Goal: Task Accomplishment & Management: Use online tool/utility

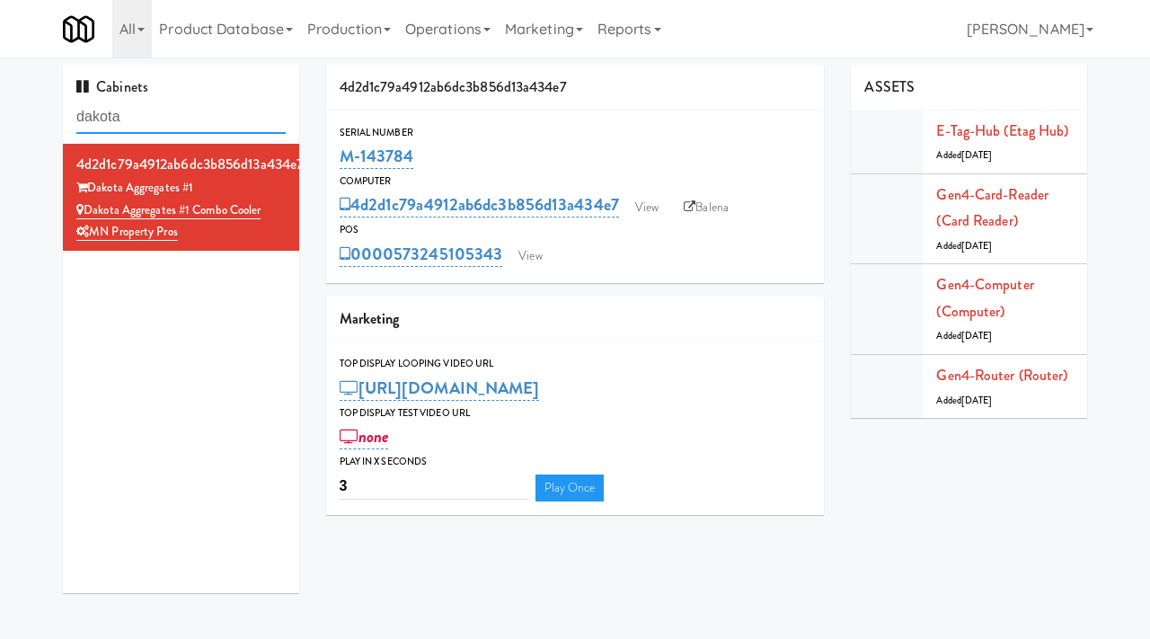
drag, startPoint x: 148, startPoint y: 118, endPoint x: 75, endPoint y: 122, distance: 73.8
click at [75, 122] on div "Cabinets dakota" at bounding box center [181, 104] width 236 height 79
paste input "Poplar Creek - Cooler"
type input "Poplar Creek - Cooler"
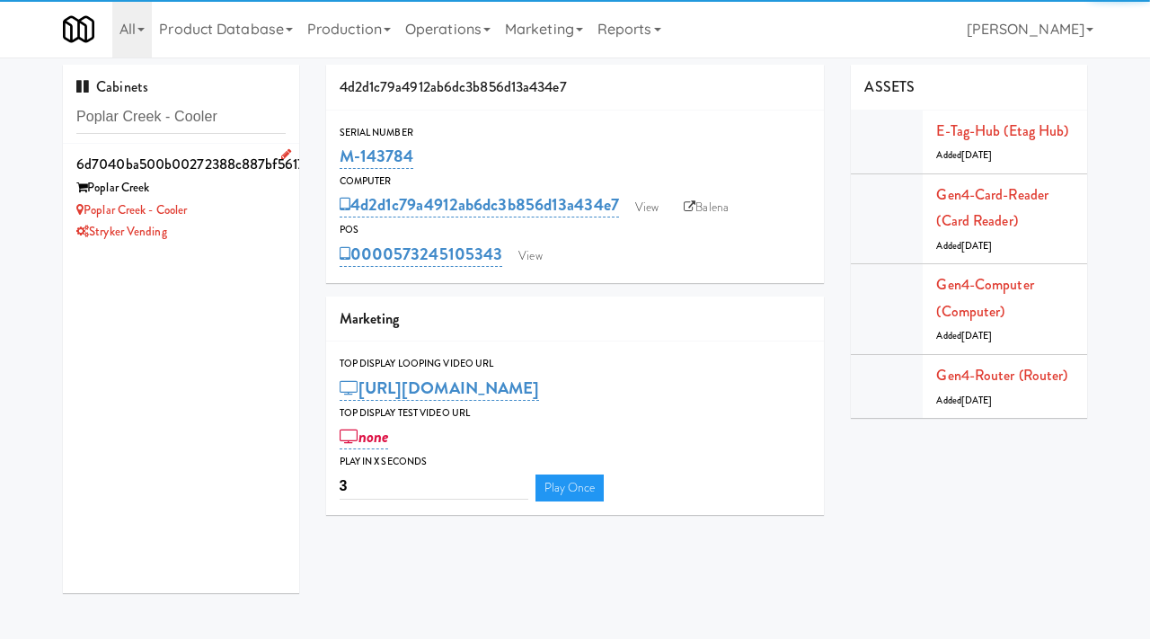
click at [226, 238] on div "Stryker Vending" at bounding box center [180, 232] width 209 height 22
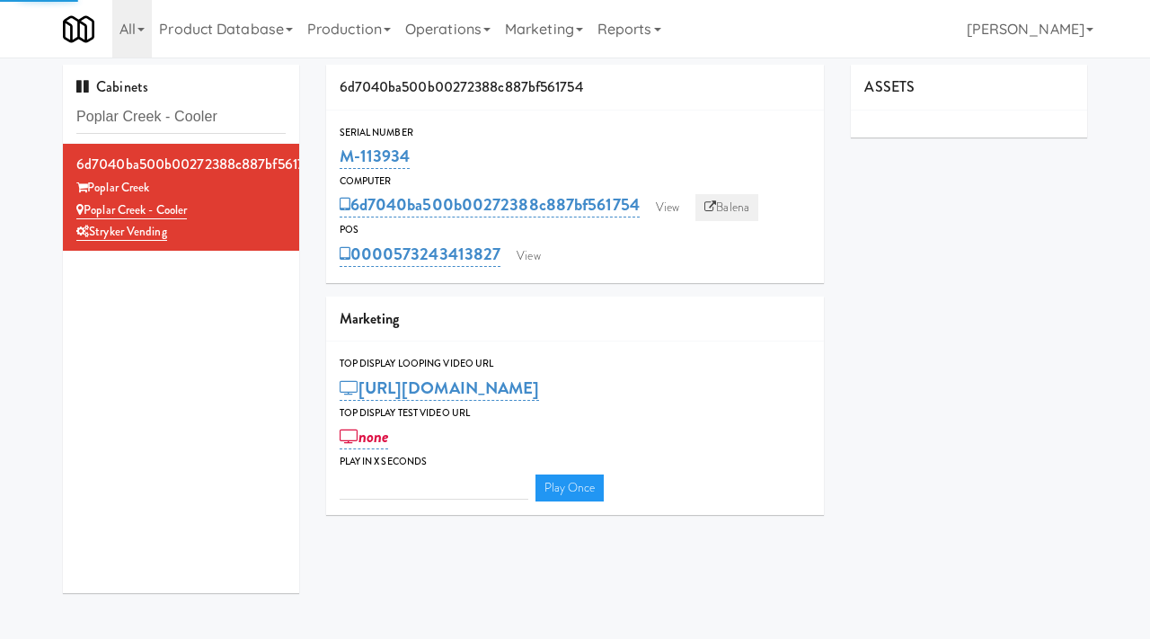
type input "3"
click at [730, 203] on link "Balena" at bounding box center [726, 207] width 63 height 27
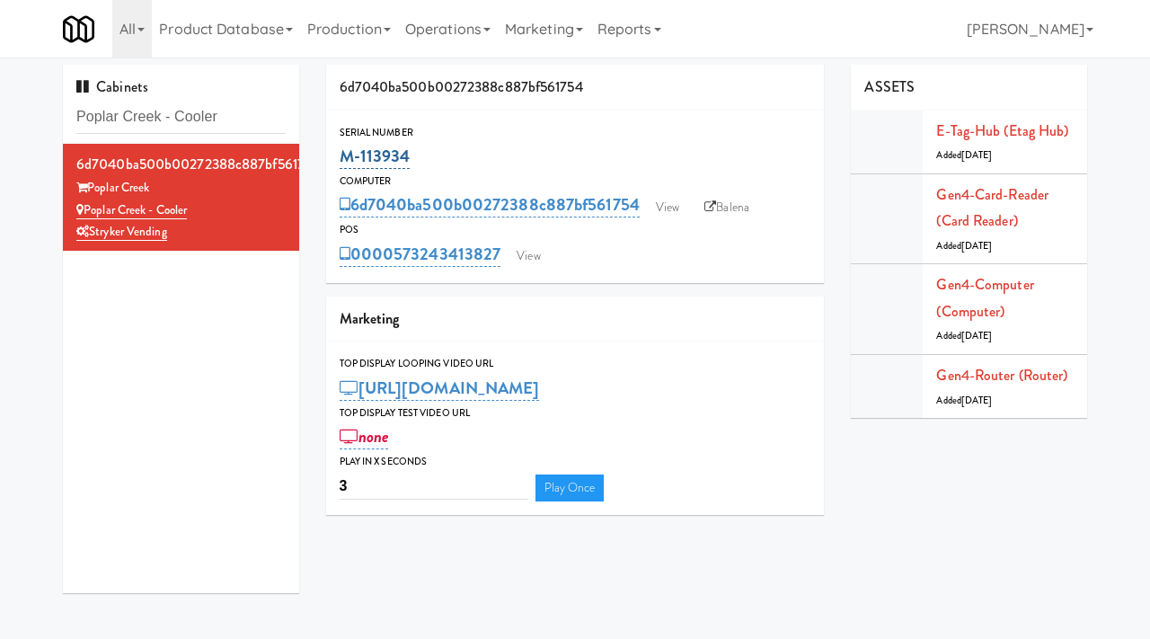
drag, startPoint x: 411, startPoint y: 153, endPoint x: 341, endPoint y: 159, distance: 71.3
click at [341, 159] on div "M-113934" at bounding box center [576, 156] width 472 height 31
copy link "M-113934"
drag, startPoint x: 239, startPoint y: 120, endPoint x: 49, endPoint y: 110, distance: 189.9
click at [49, 110] on div "Cabinets Poplar Creek - Cooler 6d7040ba500b00272388c887bf561754 [GEOGRAPHIC_DAT…" at bounding box center [180, 336] width 263 height 542
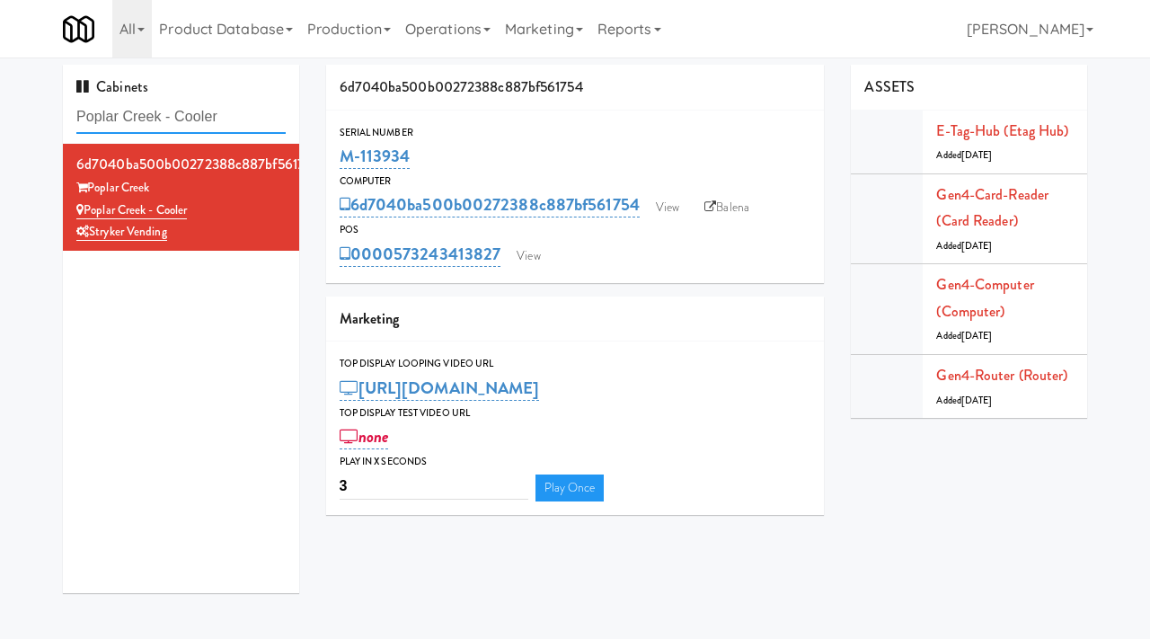
paste input "Ashton-Combo Machine"
type input "Ashton-Combo Machine"
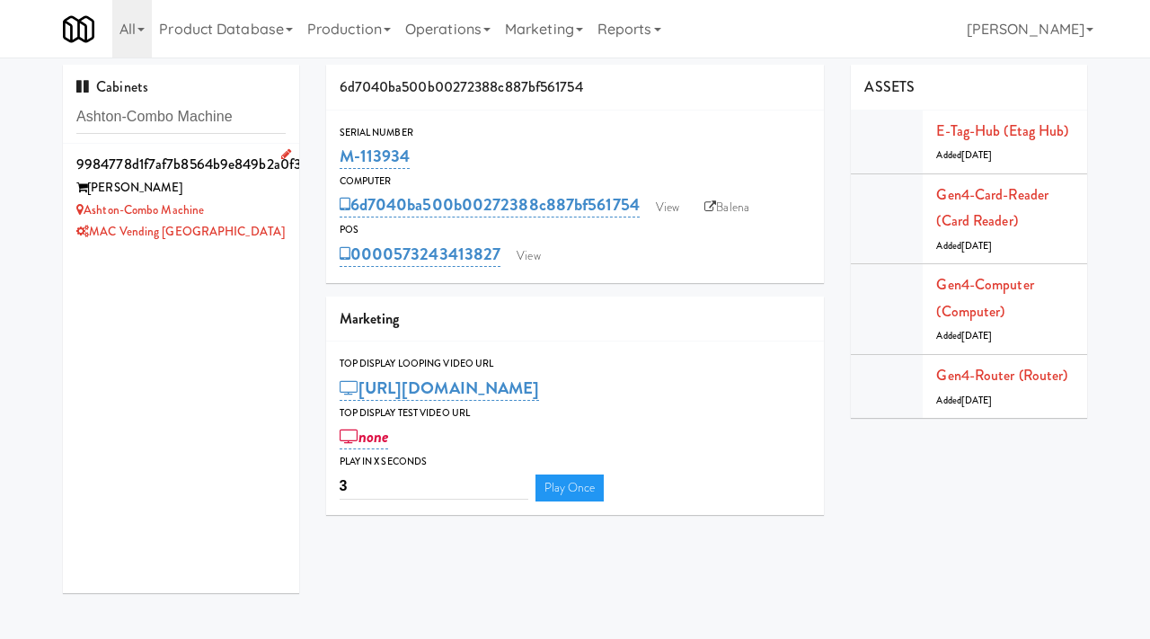
click at [260, 221] on div "MAC Vending [GEOGRAPHIC_DATA]" at bounding box center [180, 232] width 209 height 22
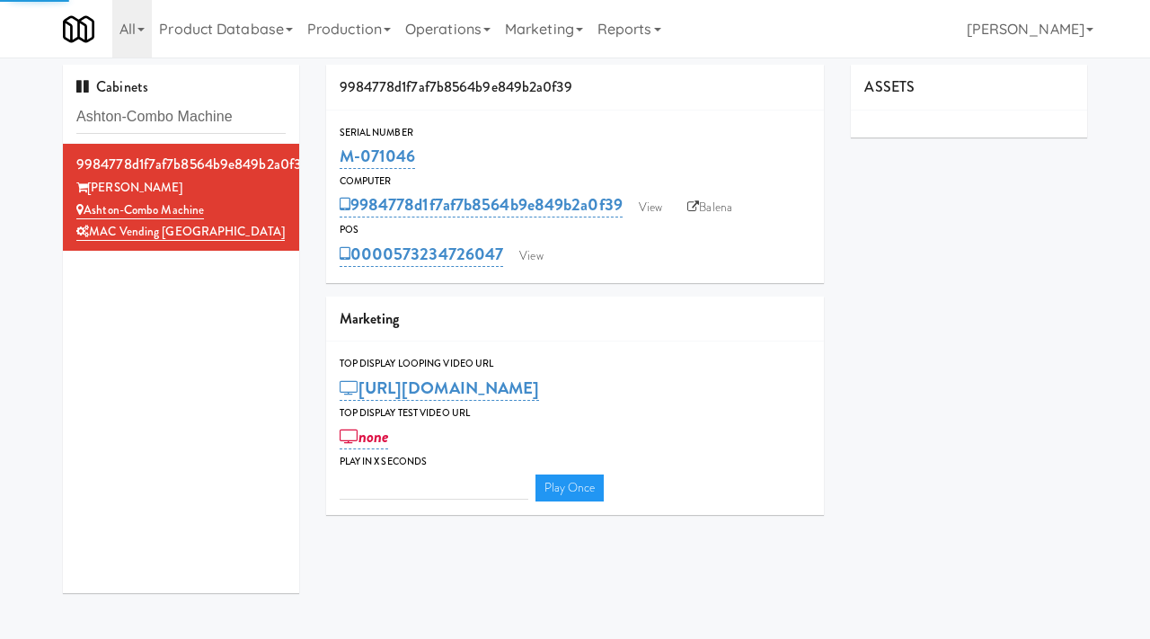
type input "3"
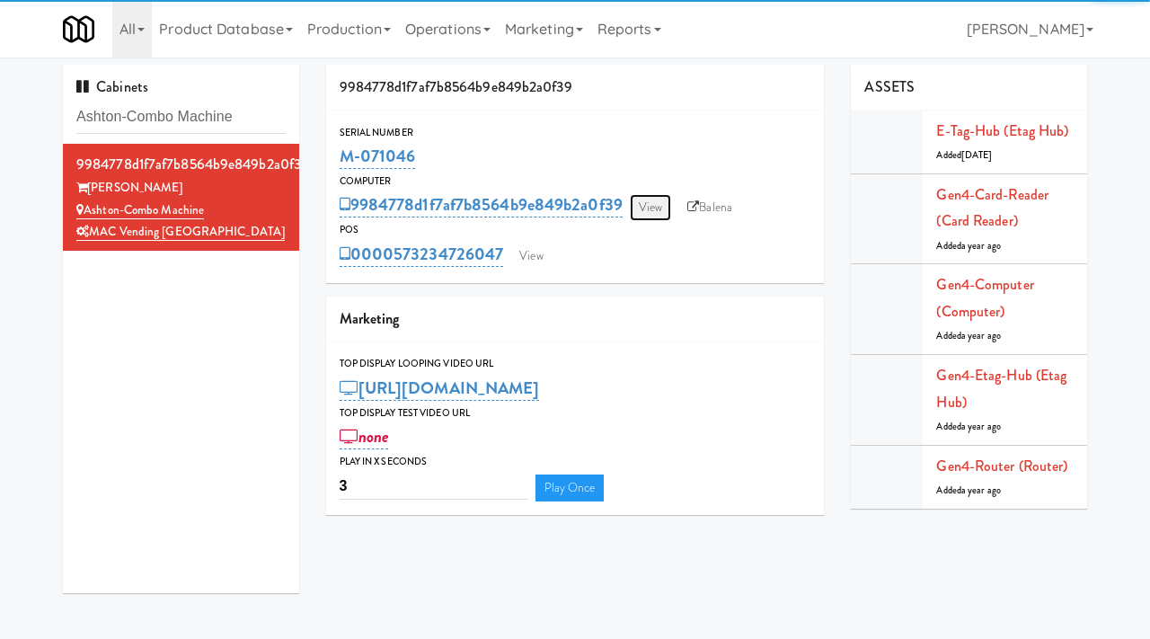
click at [662, 215] on link "View" at bounding box center [650, 207] width 41 height 27
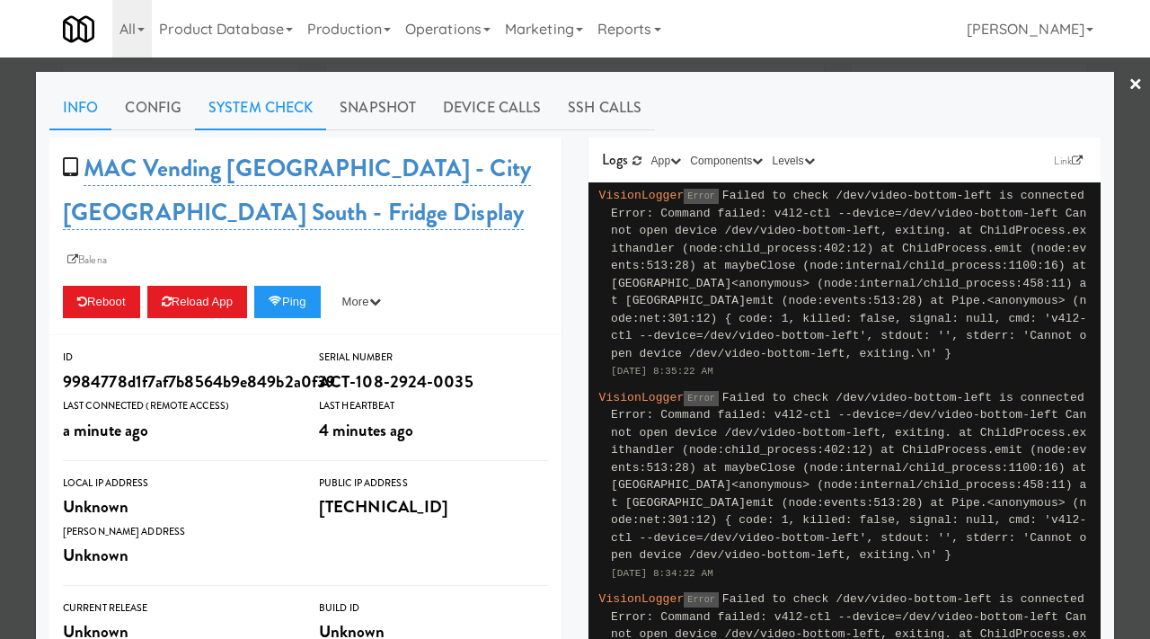
click at [283, 114] on link "System Check" at bounding box center [260, 107] width 131 height 45
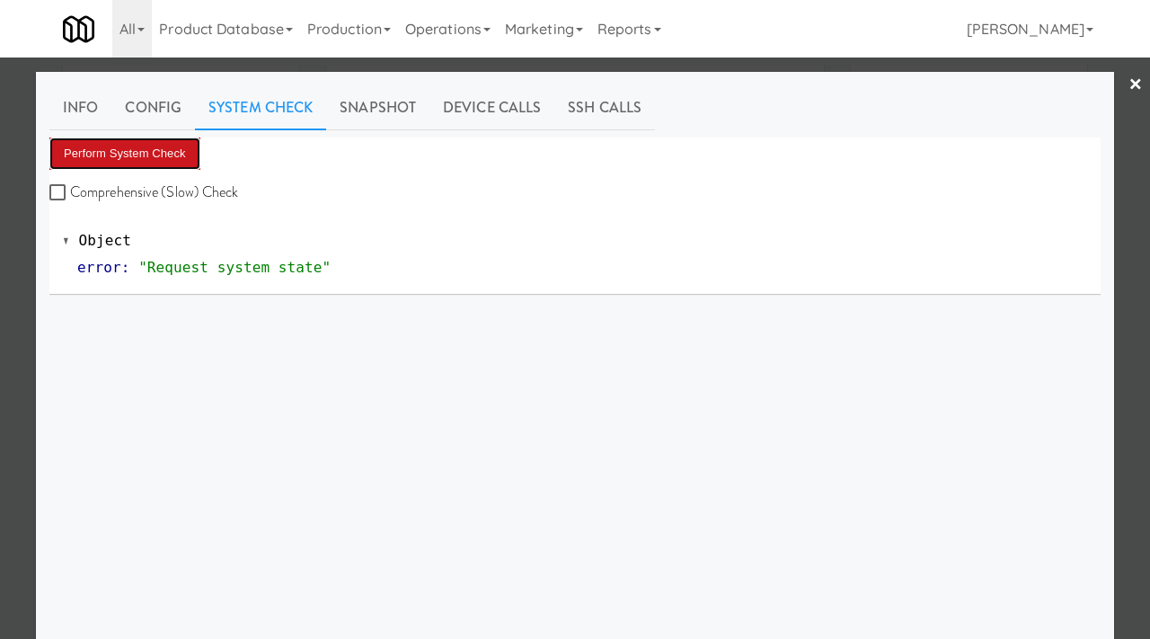
click at [112, 156] on button "Perform System Check" at bounding box center [124, 153] width 151 height 32
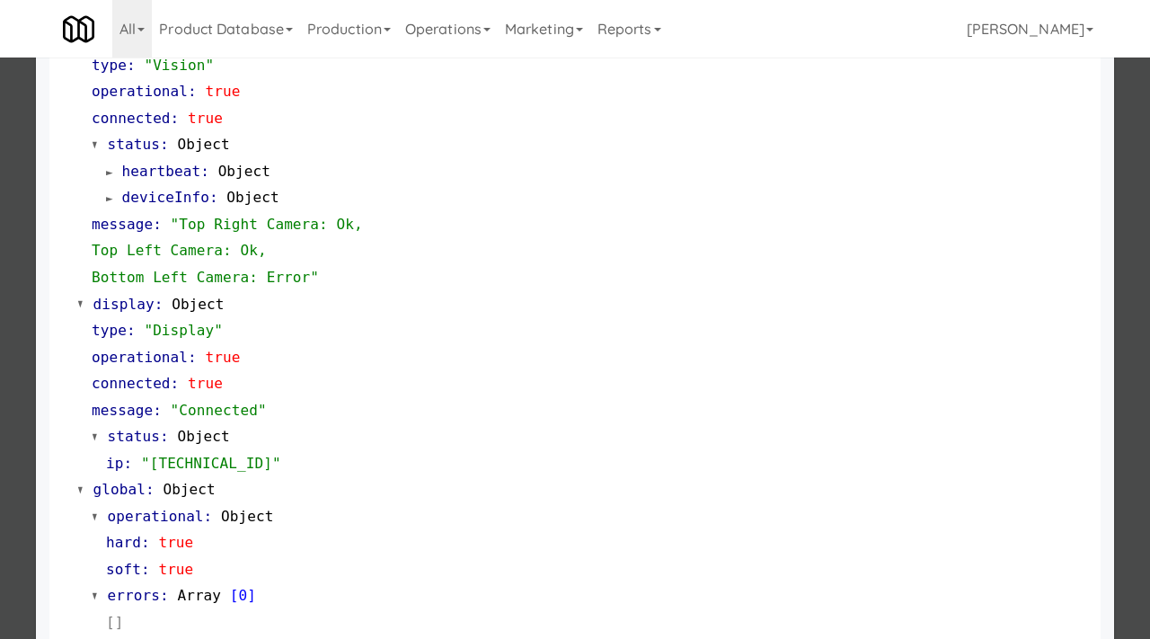
scroll to position [783, 0]
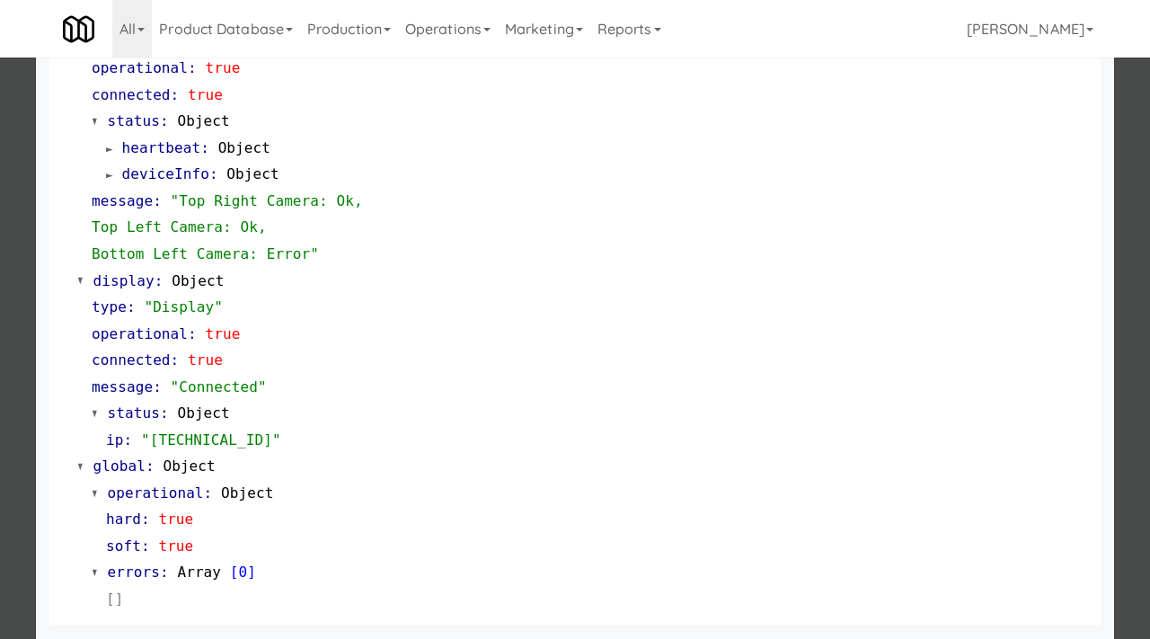
click at [0, 400] on div at bounding box center [575, 319] width 1150 height 639
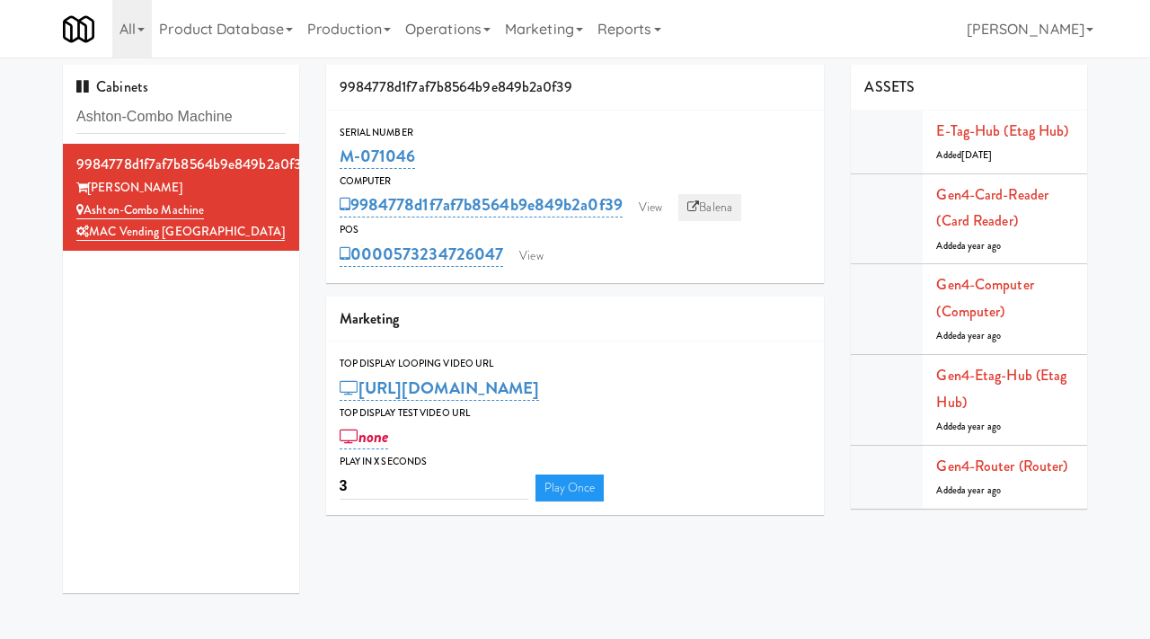
click at [723, 214] on link "Balena" at bounding box center [709, 207] width 63 height 27
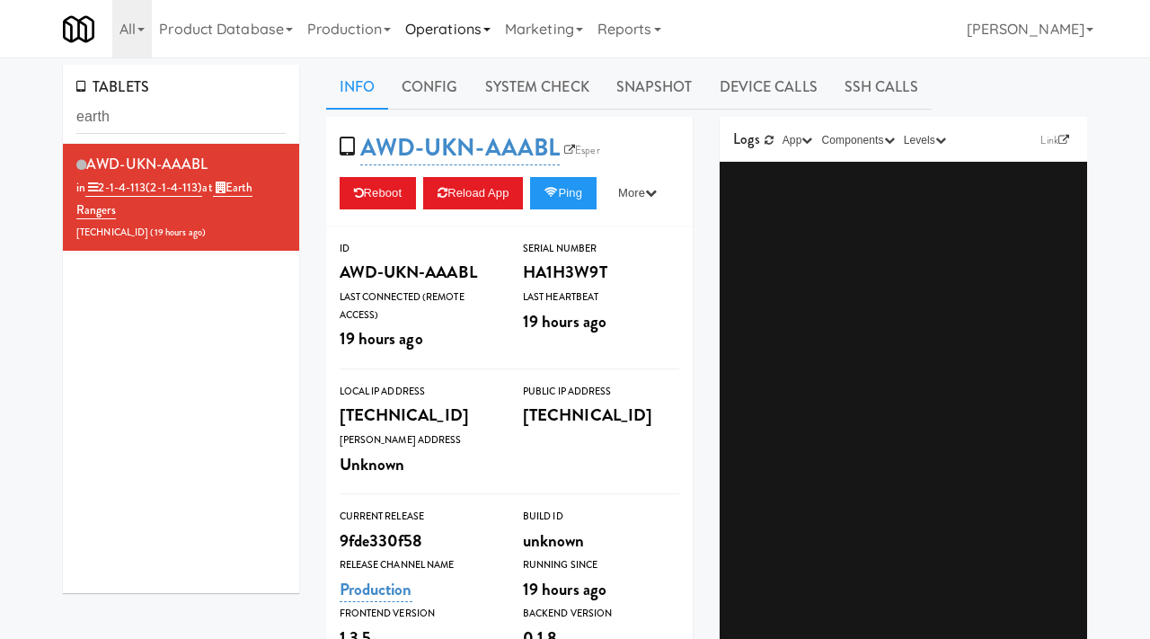
click at [479, 38] on link "Operations" at bounding box center [448, 29] width 100 height 58
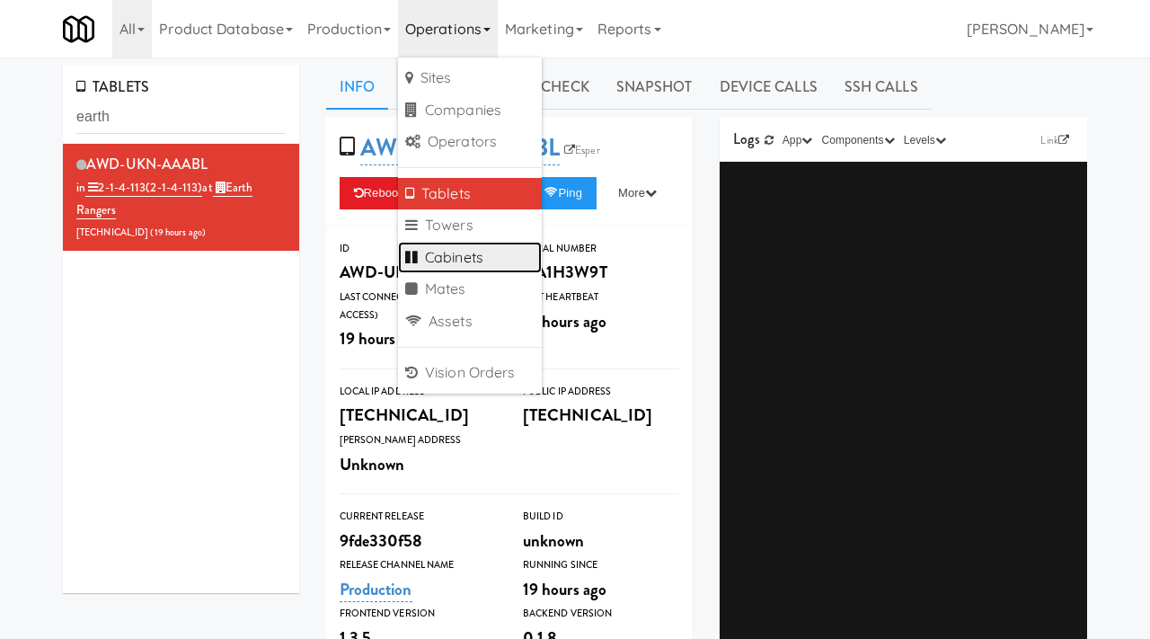
click at [453, 255] on link "Cabinets" at bounding box center [470, 258] width 144 height 32
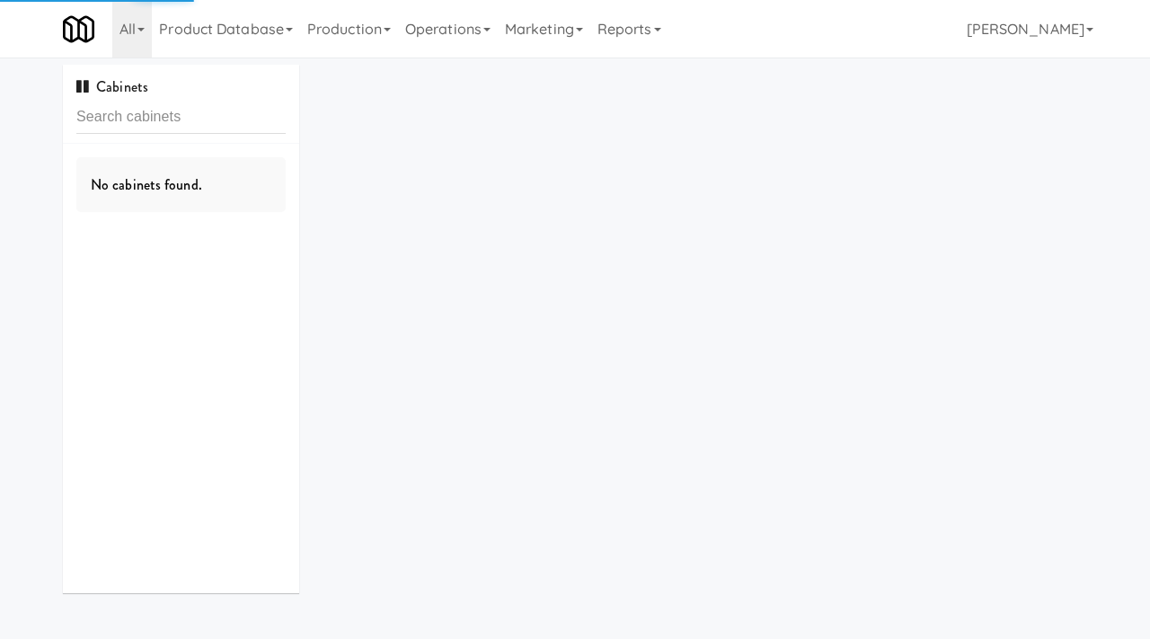
click at [146, 119] on input "text" at bounding box center [180, 117] width 209 height 33
type input "215 Lake - Left - Ambient"
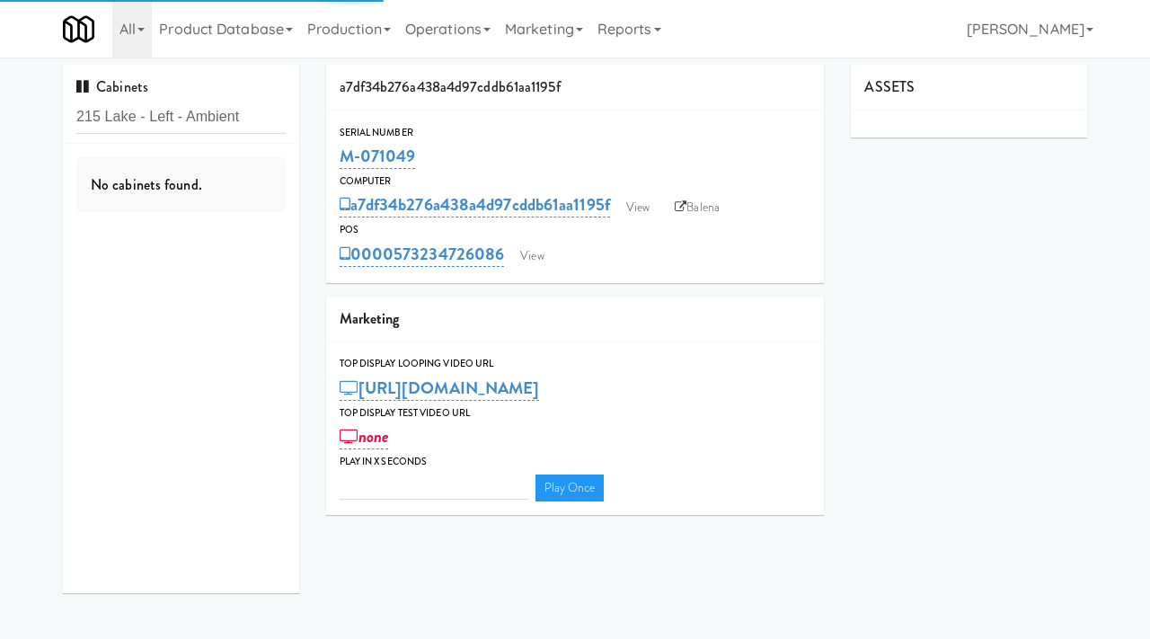
type input "3"
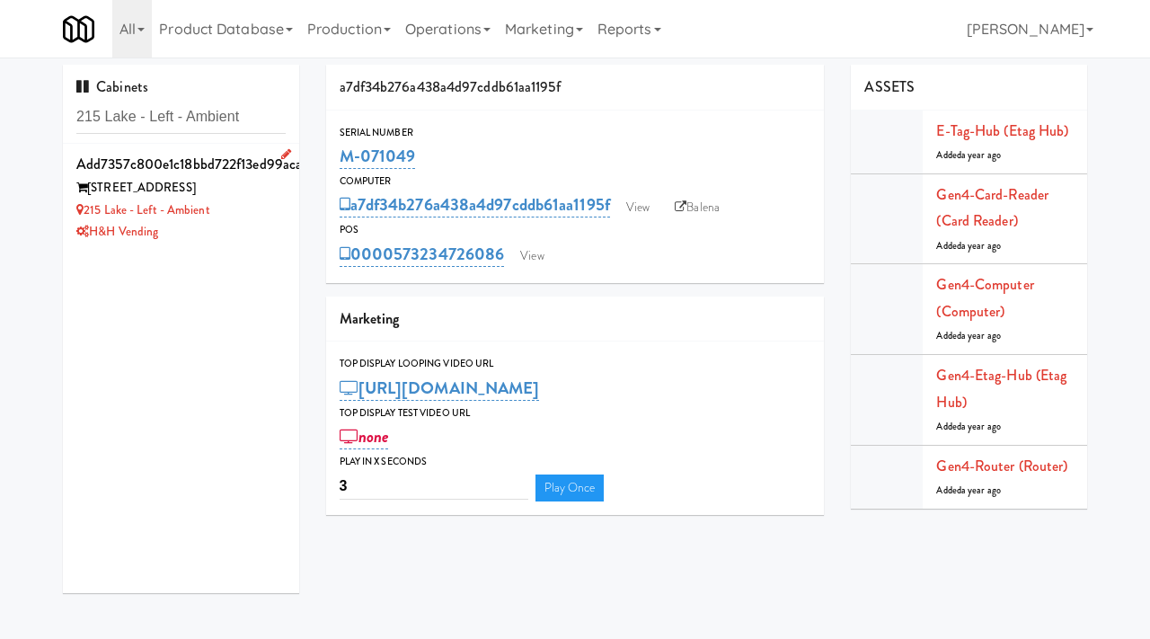
click at [278, 208] on div "215 Lake - Left - Ambient" at bounding box center [180, 210] width 209 height 22
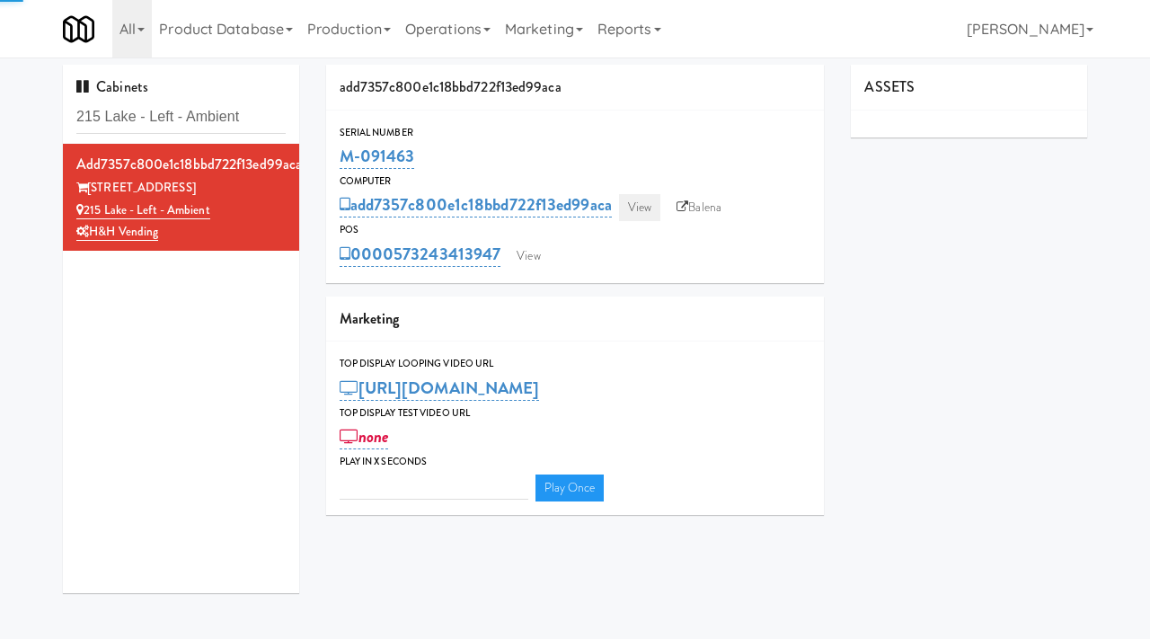
type input "3"
click at [650, 205] on link "View" at bounding box center [639, 207] width 41 height 27
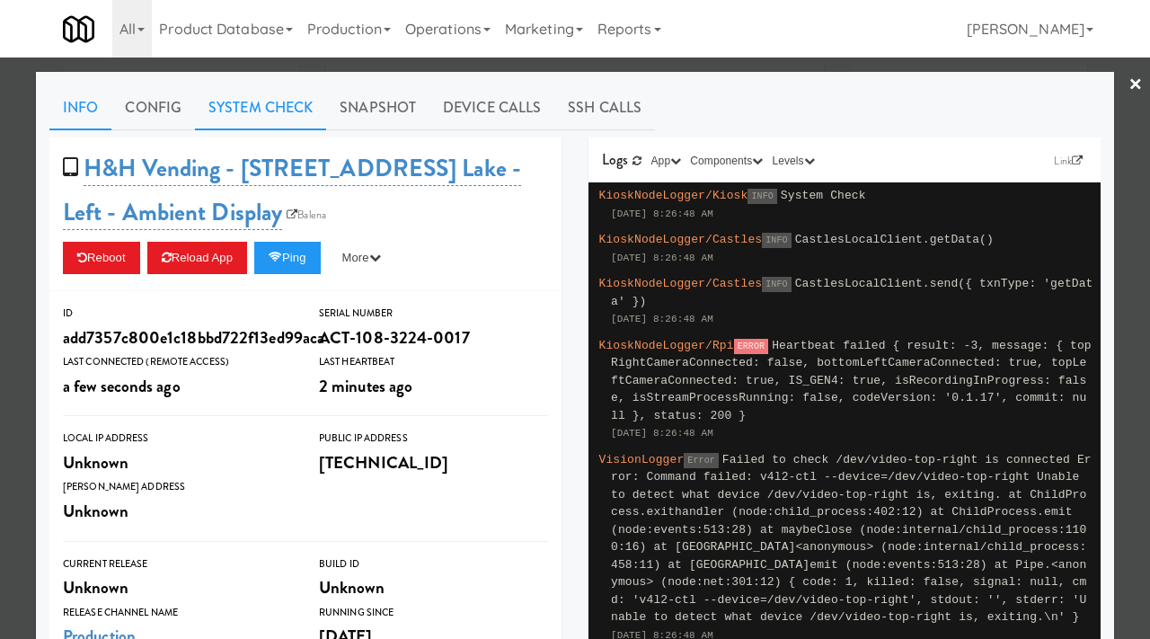
click at [305, 111] on link "System Check" at bounding box center [260, 107] width 131 height 45
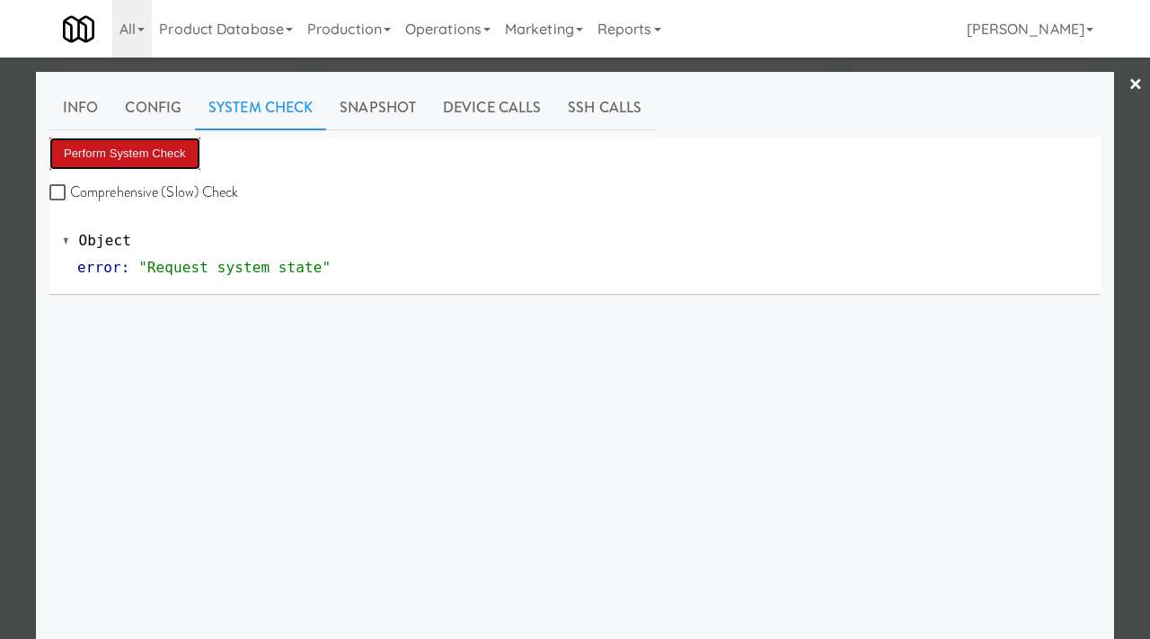
click at [144, 155] on button "Perform System Check" at bounding box center [124, 153] width 151 height 32
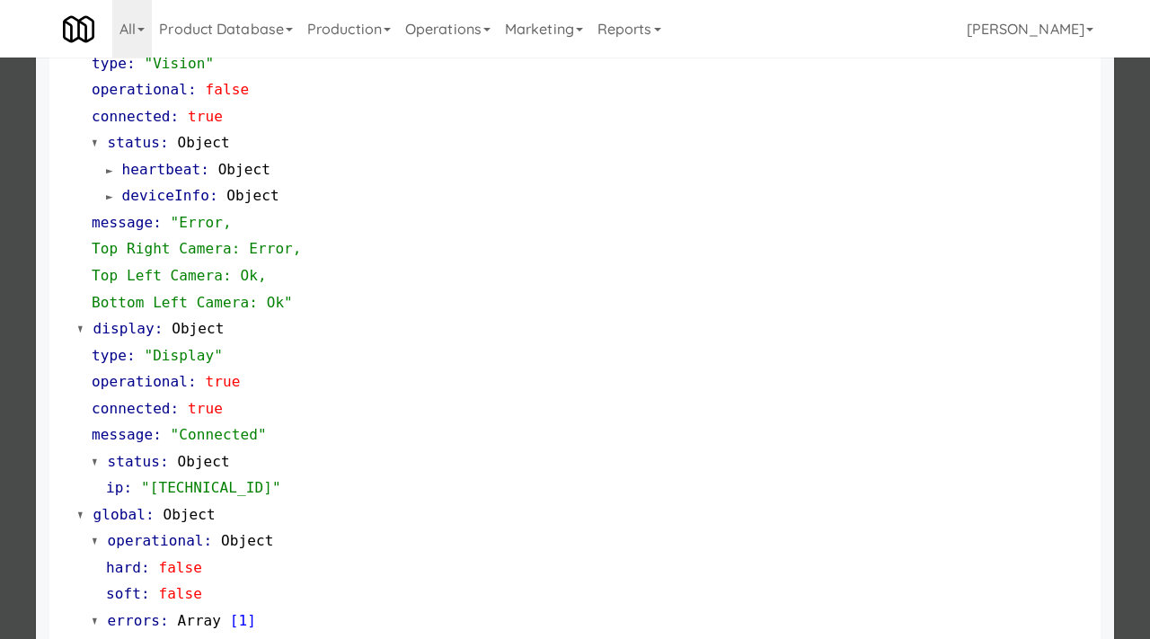
scroll to position [775, 0]
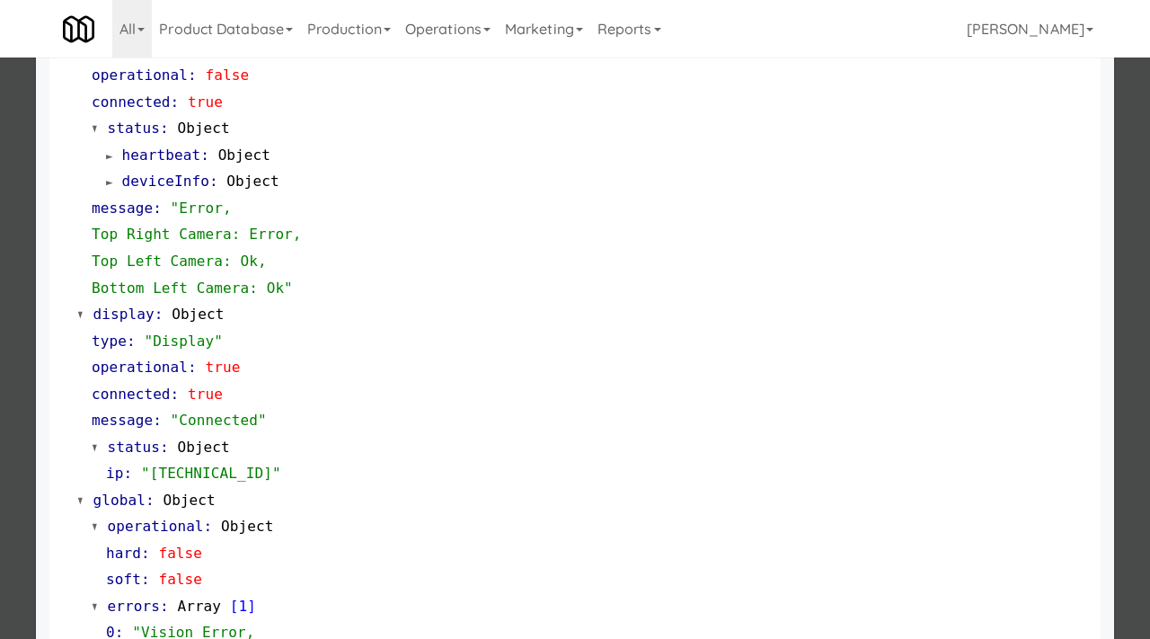
click at [14, 227] on div at bounding box center [575, 319] width 1150 height 639
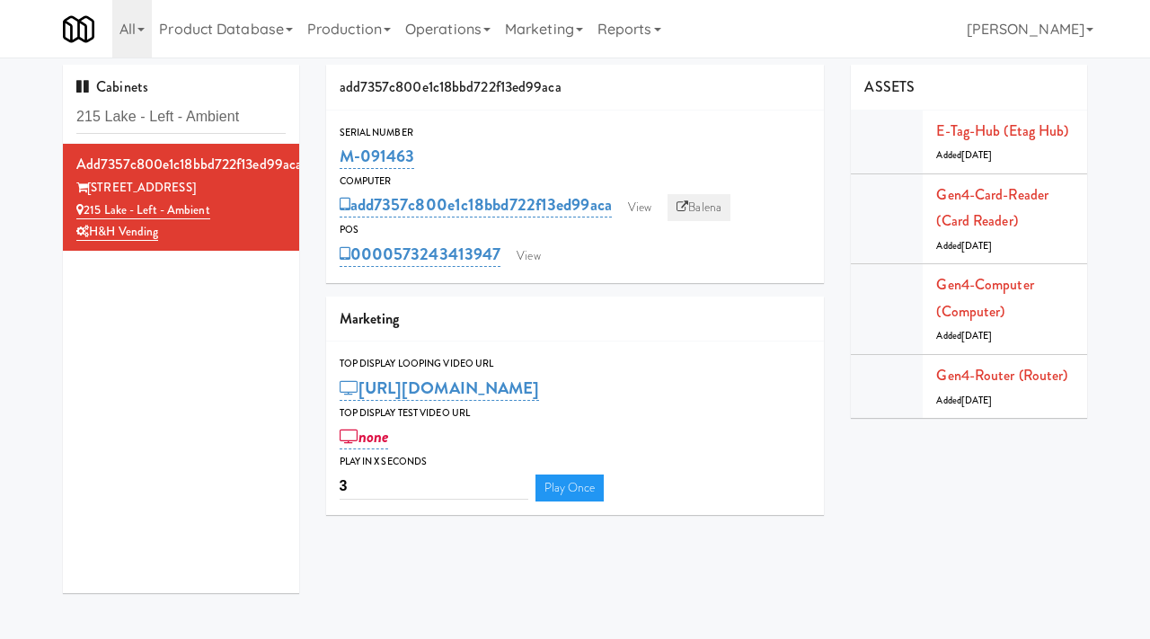
click at [700, 211] on link "Balena" at bounding box center [699, 207] width 63 height 27
click at [655, 210] on link "View" at bounding box center [639, 207] width 41 height 27
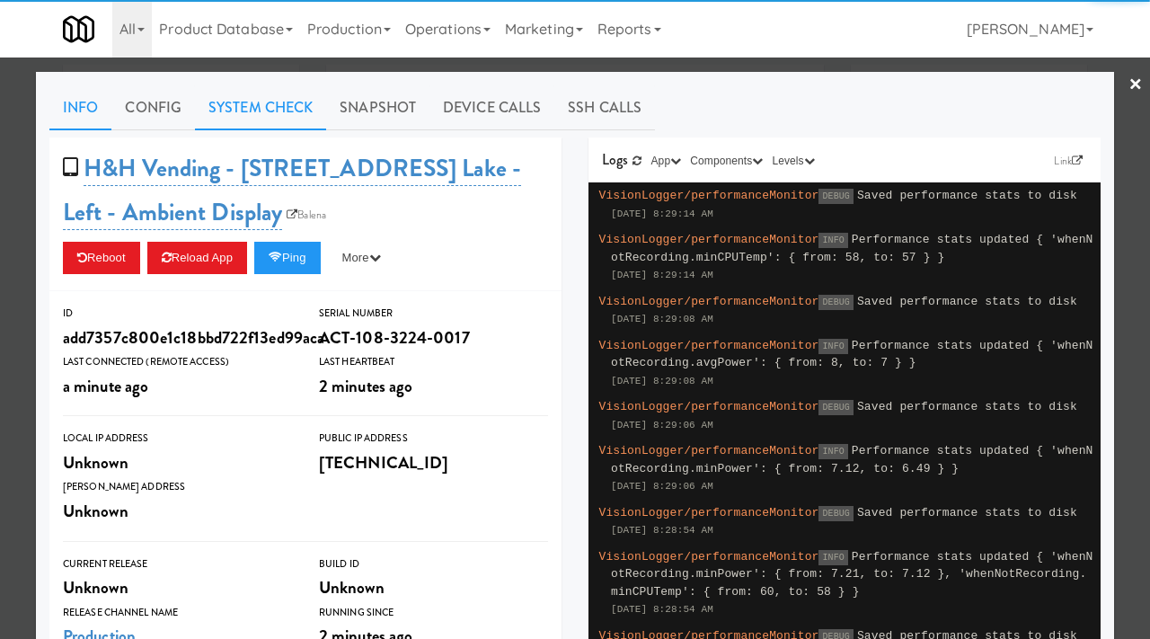
click at [279, 123] on link "System Check" at bounding box center [260, 107] width 131 height 45
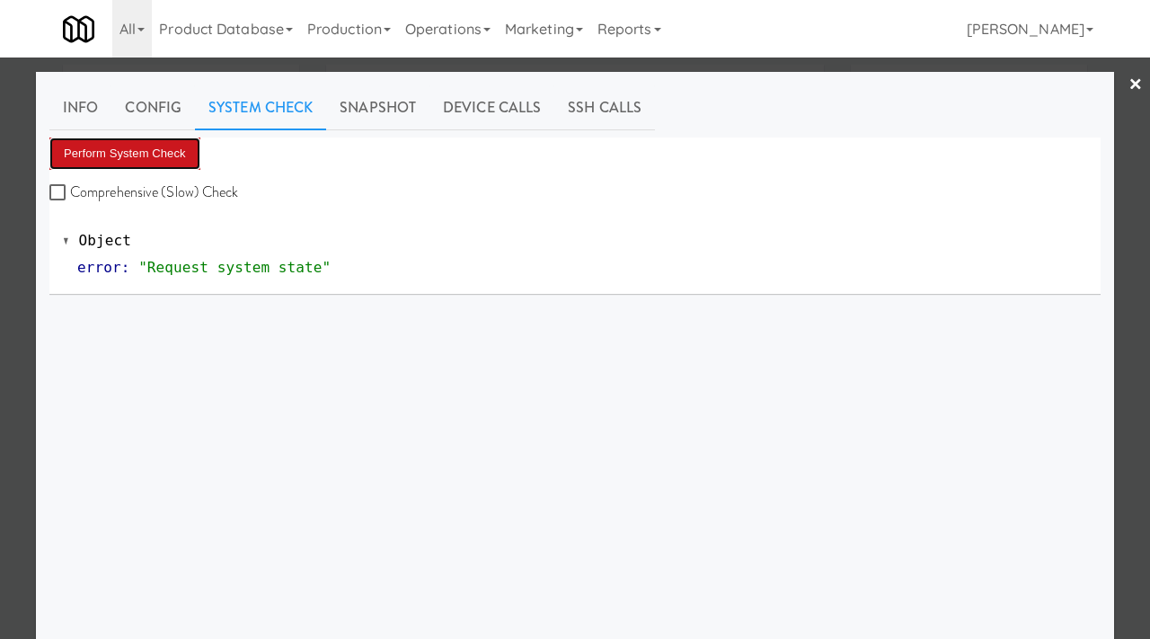
click at [147, 155] on button "Perform System Check" at bounding box center [124, 153] width 151 height 32
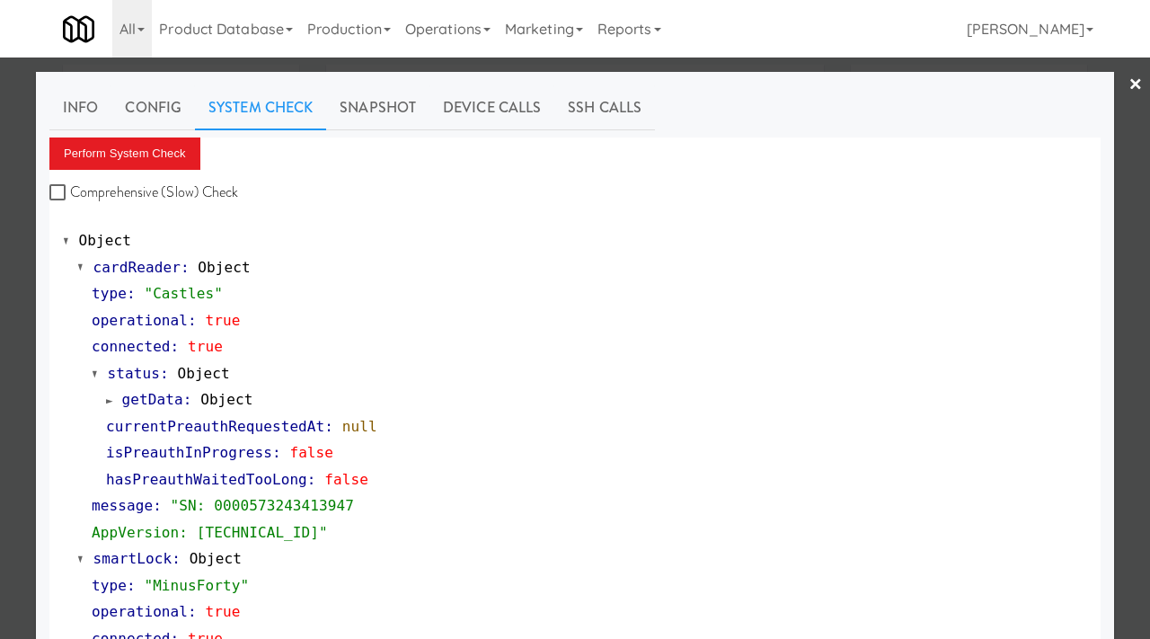
click at [0, 381] on div at bounding box center [575, 319] width 1150 height 639
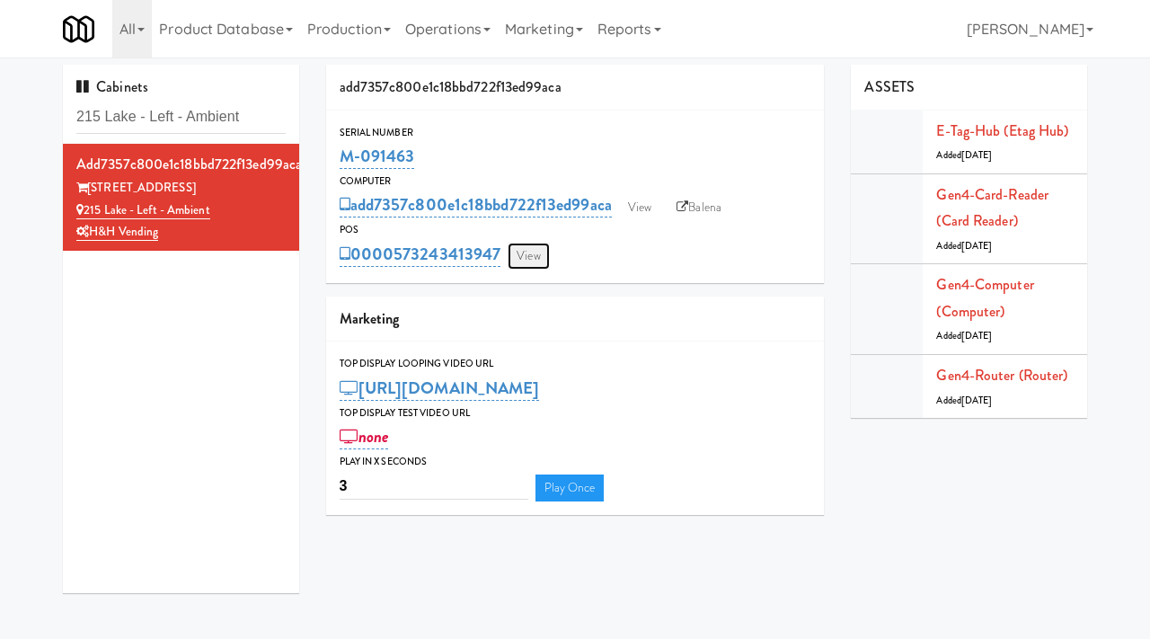
click at [541, 261] on link "View" at bounding box center [528, 256] width 41 height 27
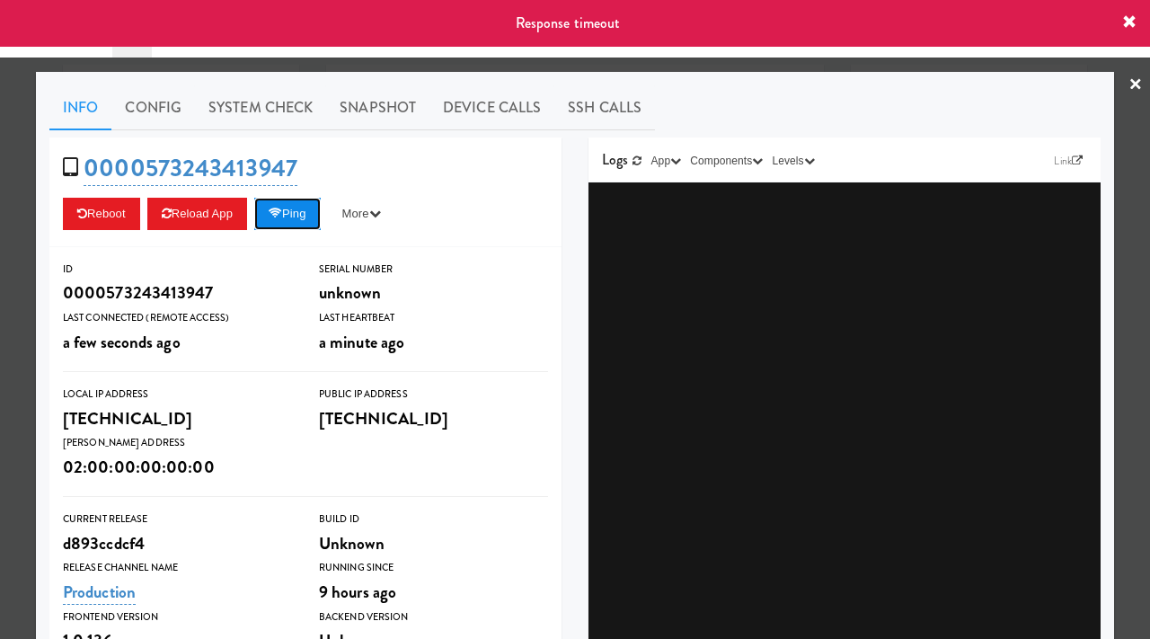
click at [294, 217] on button "Ping" at bounding box center [287, 214] width 66 height 32
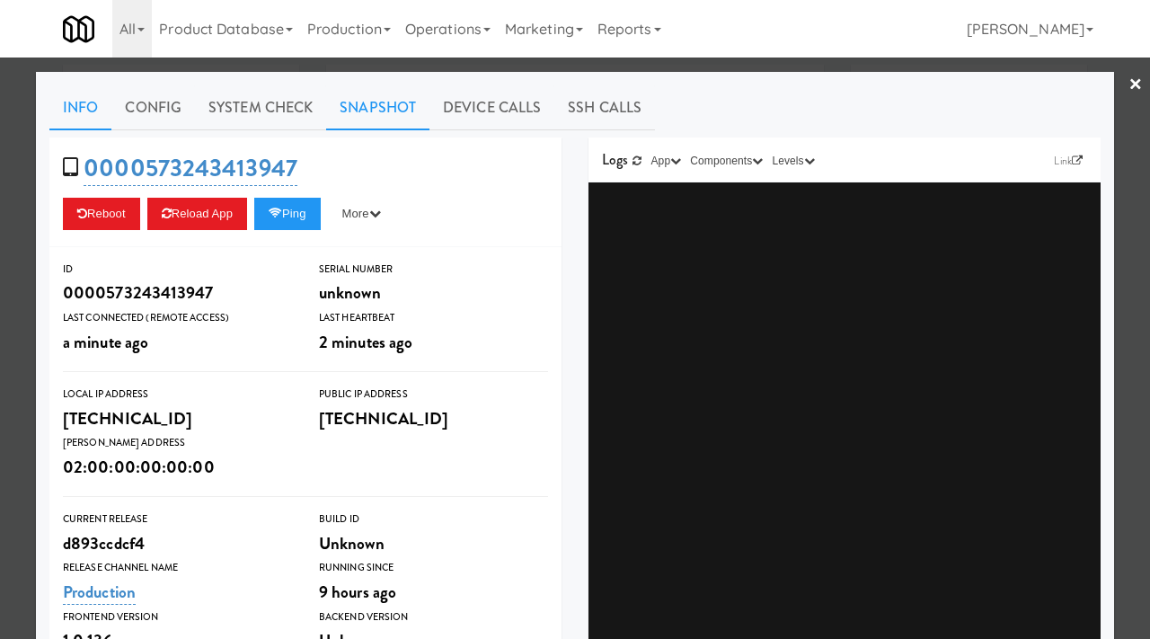
click at [380, 102] on link "Snapshot" at bounding box center [377, 107] width 103 height 45
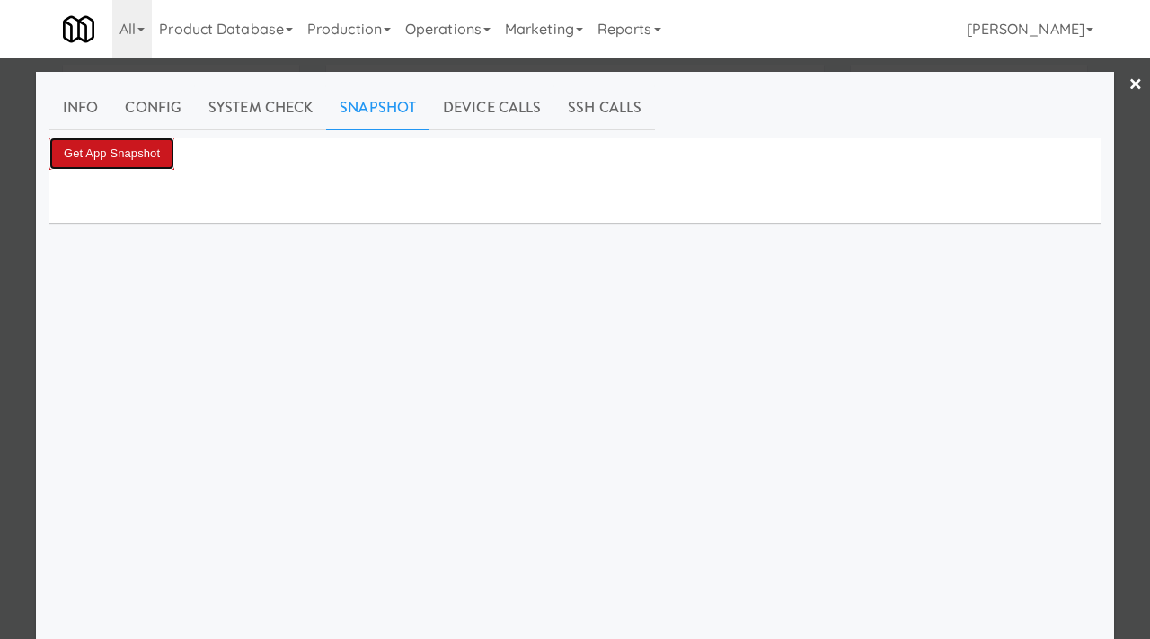
click at [109, 148] on button "Get App Snapshot" at bounding box center [111, 153] width 125 height 32
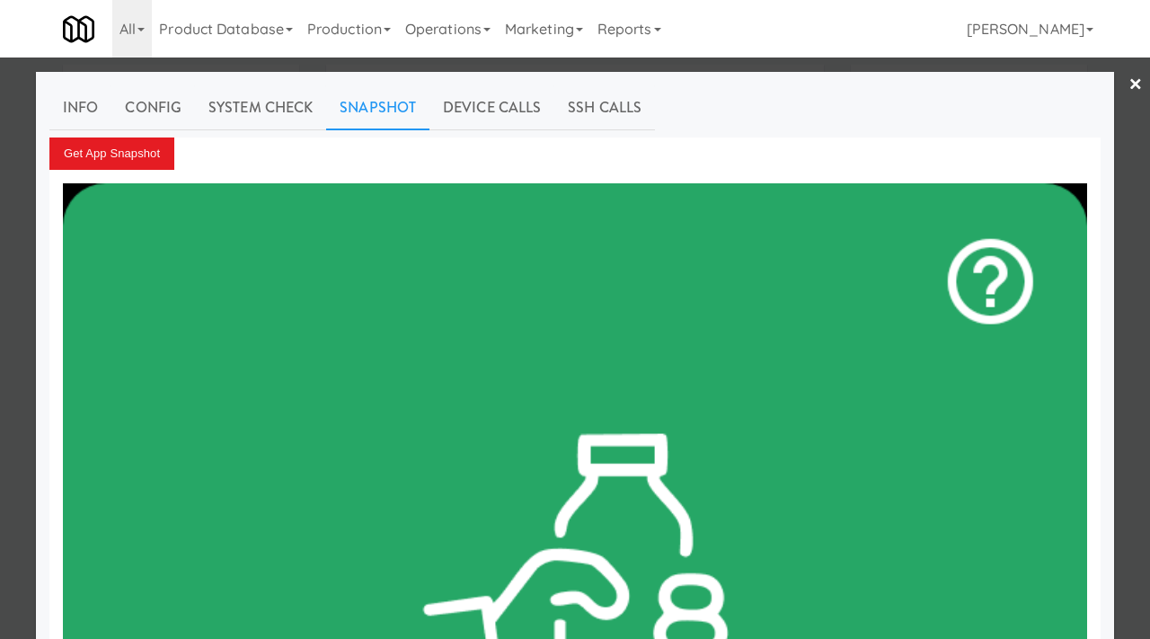
click at [34, 197] on div at bounding box center [575, 319] width 1150 height 639
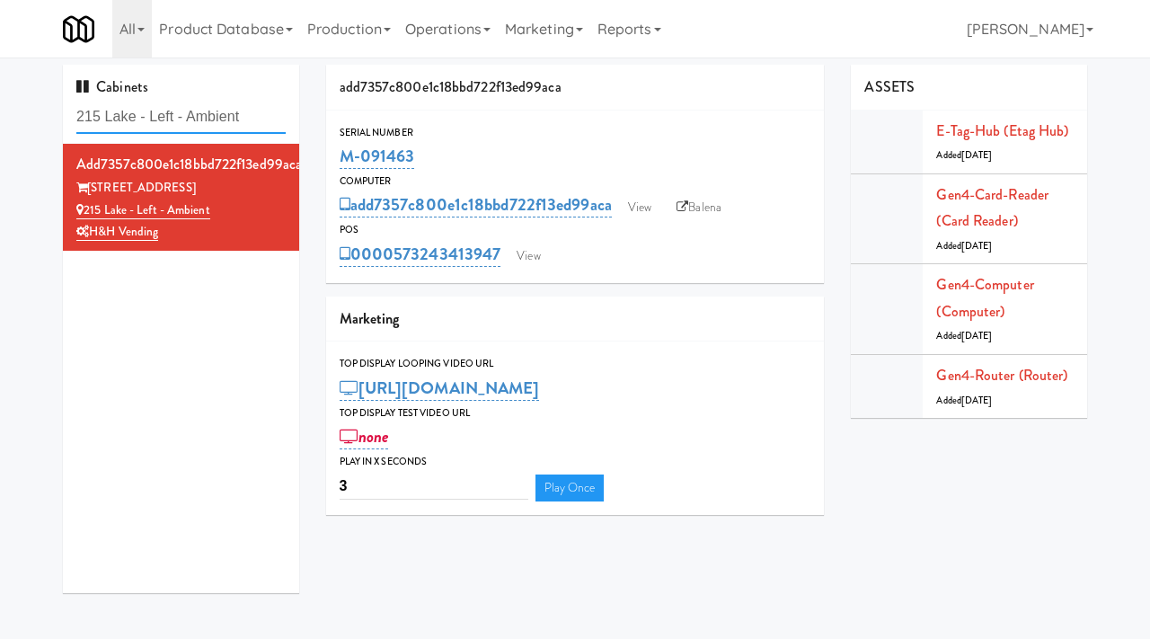
drag, startPoint x: 264, startPoint y: 123, endPoint x: 53, endPoint y: 103, distance: 212.1
click at [53, 103] on div "Cabinets 215 Lake - Left - Ambient add7357c800e1c18bbd722f13ed99aca 215 W Lake …" at bounding box center [180, 336] width 263 height 542
paste input "1000 S Clark - Left - Fridge"
type input "1000 S Clark - Left - Fridge"
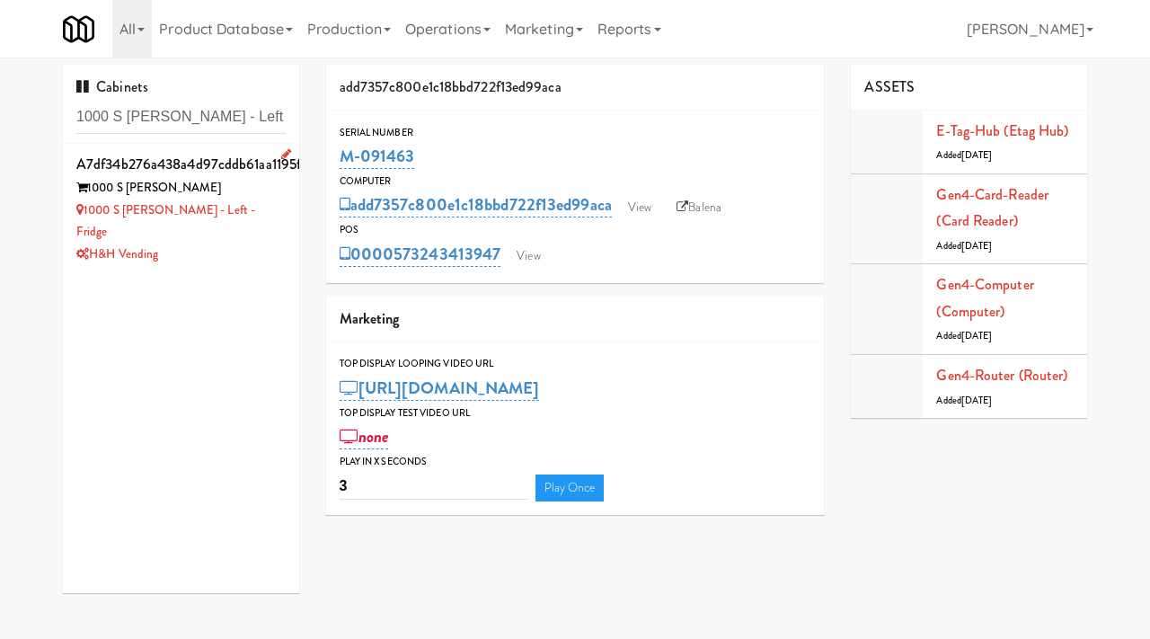
click at [266, 243] on div "H&H Vending" at bounding box center [180, 254] width 209 height 22
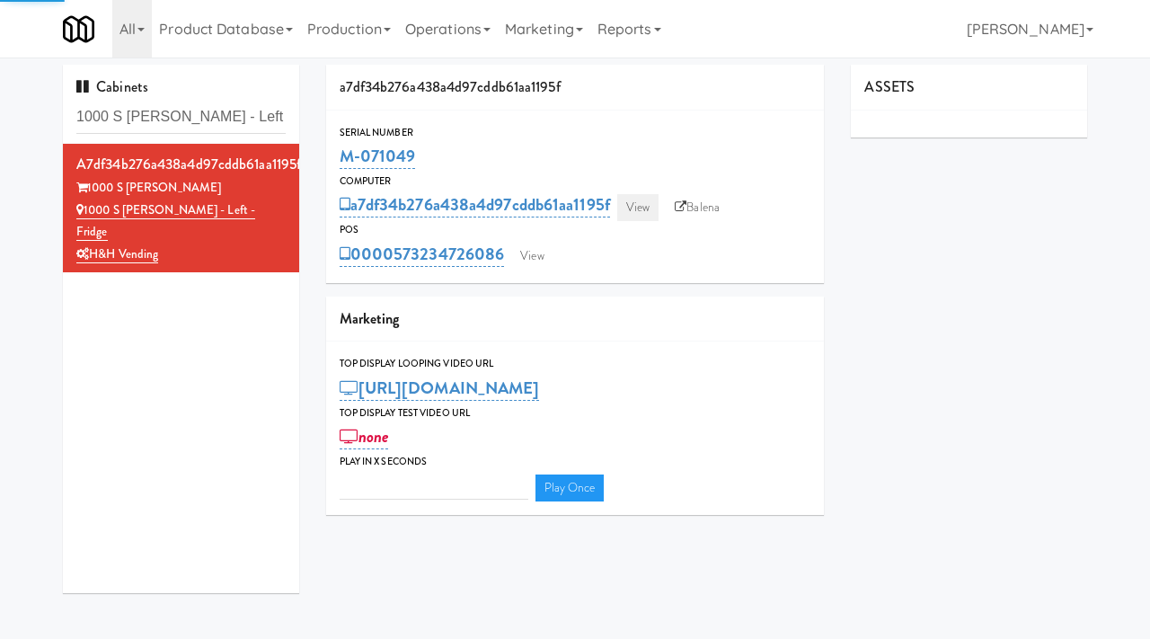
type input "3"
click at [643, 208] on link "View" at bounding box center [637, 207] width 41 height 27
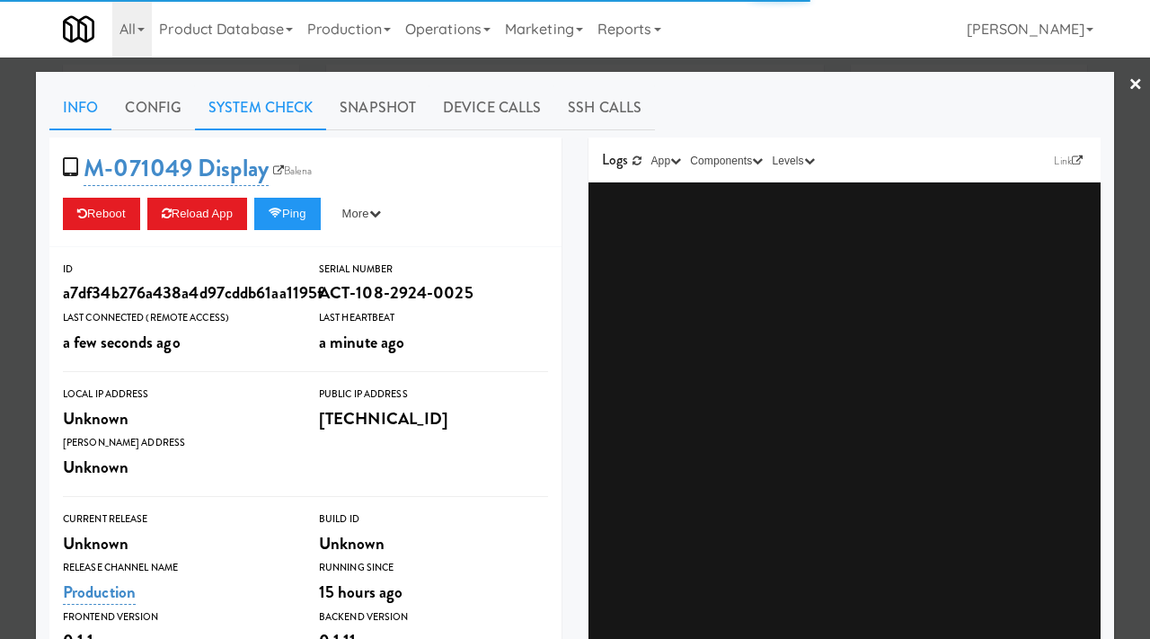
click at [248, 111] on link "System Check" at bounding box center [260, 107] width 131 height 45
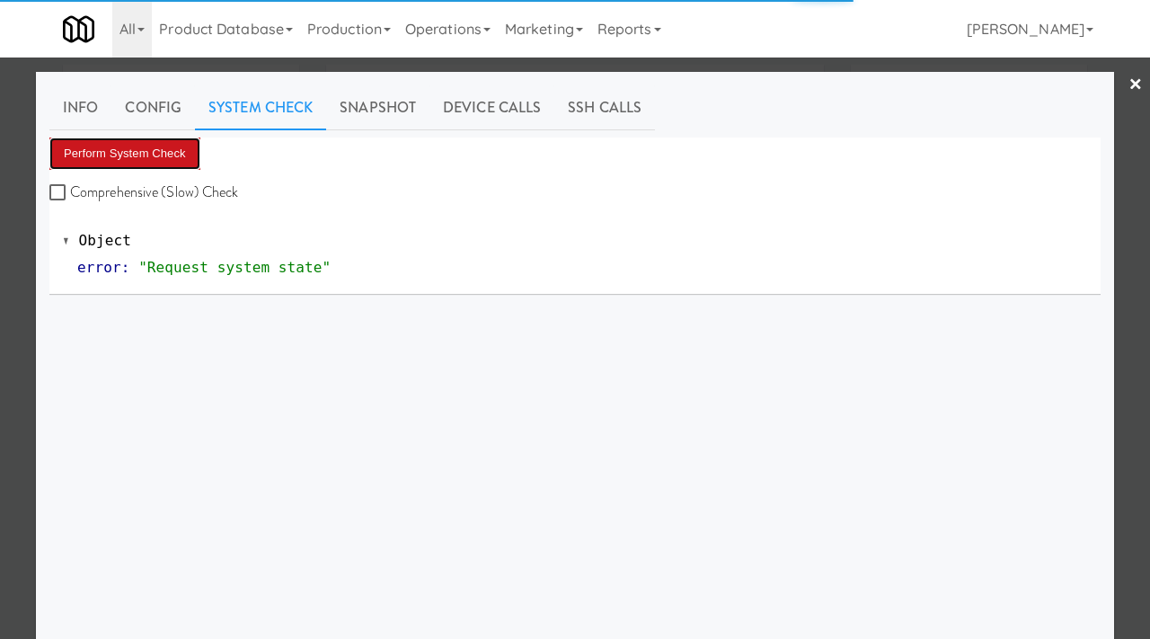
click at [137, 155] on button "Perform System Check" at bounding box center [124, 153] width 151 height 32
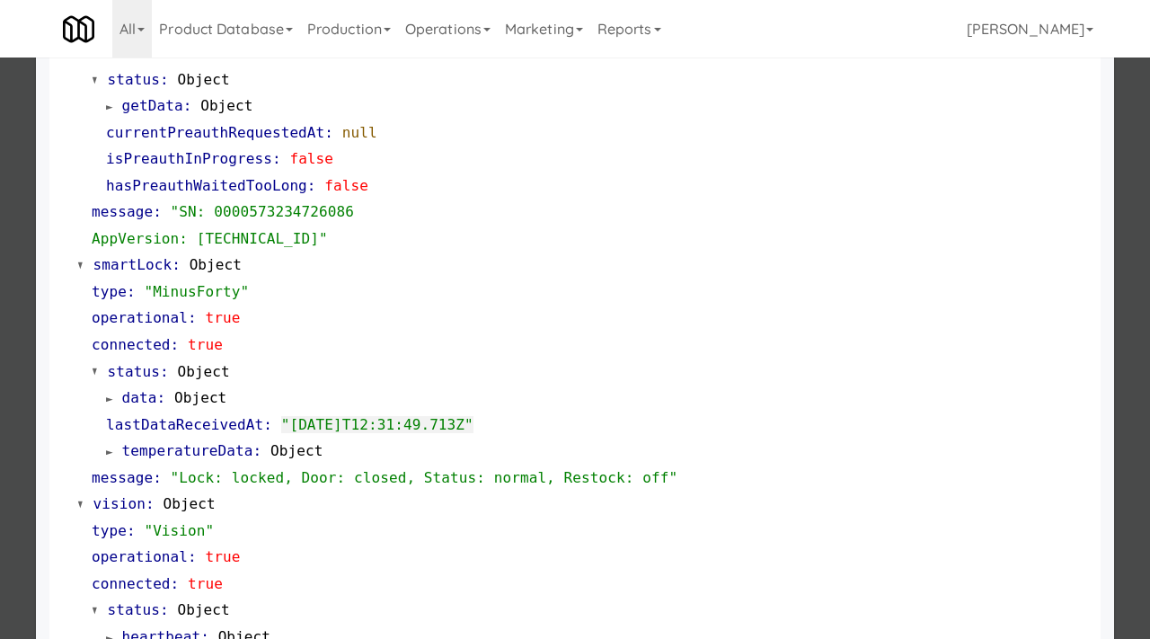
scroll to position [783, 0]
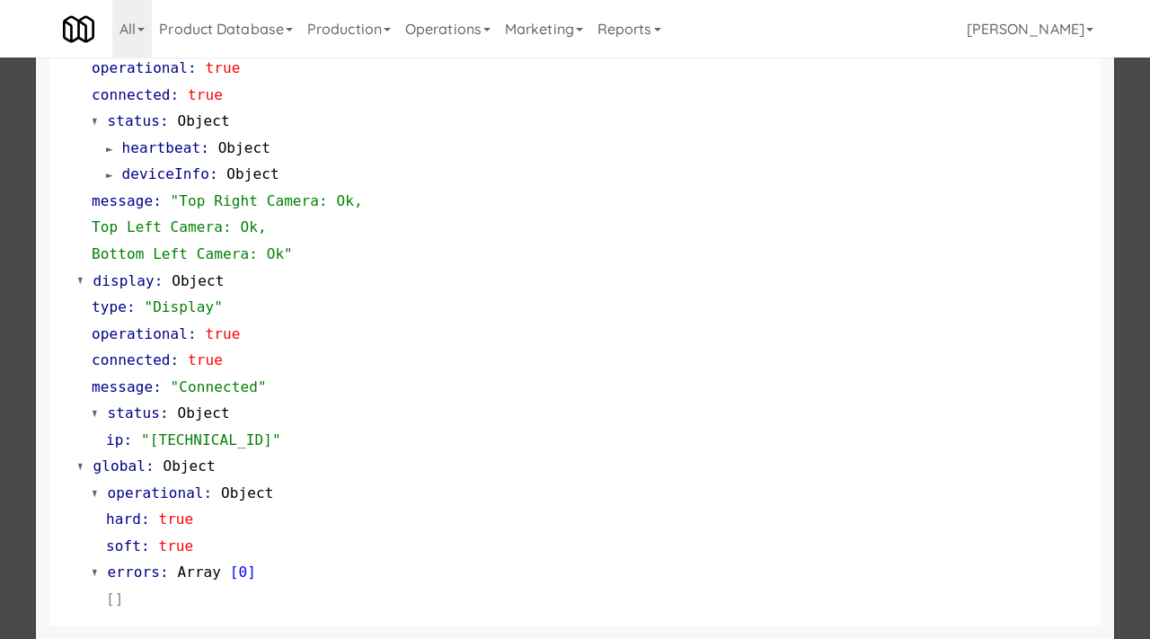
click at [0, 406] on div at bounding box center [575, 319] width 1150 height 639
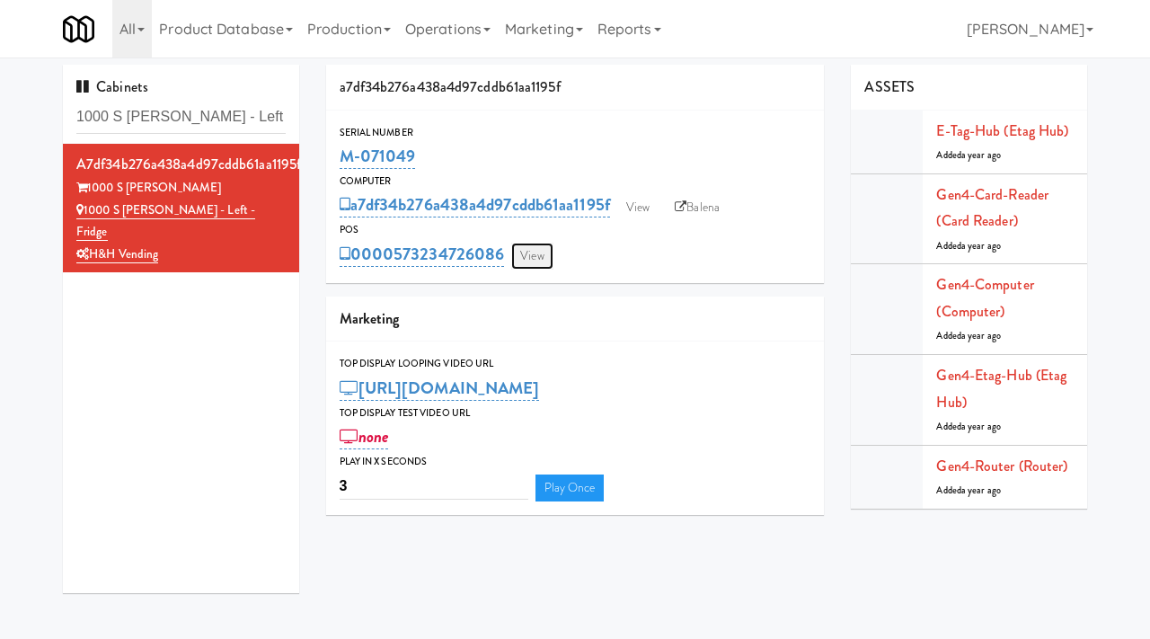
click at [521, 262] on link "View" at bounding box center [531, 256] width 41 height 27
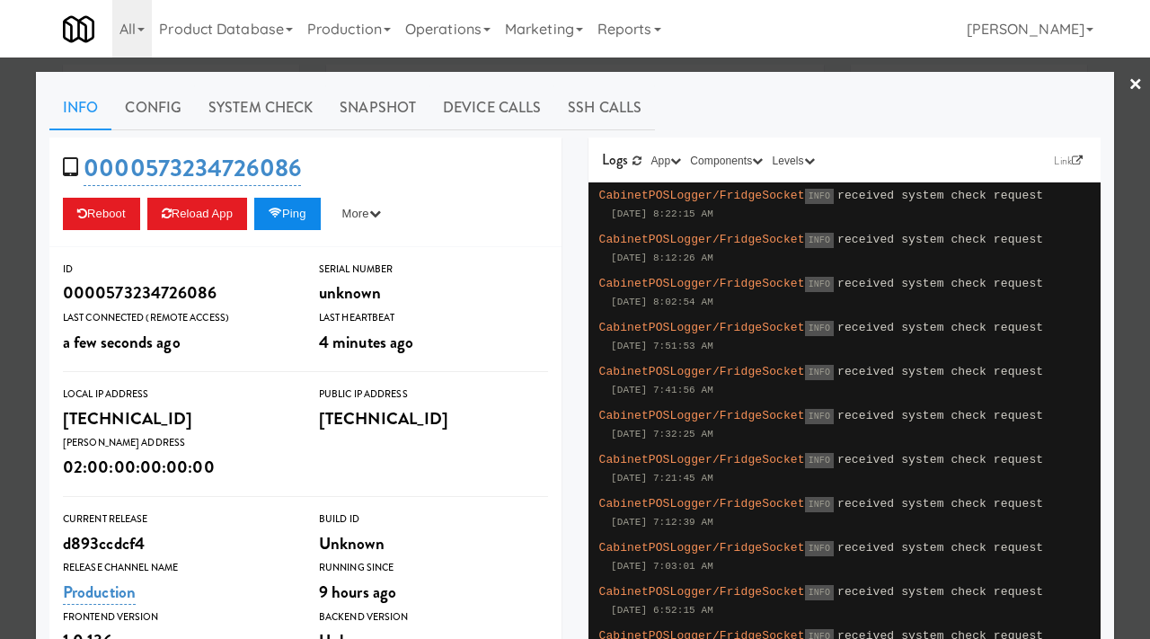
click at [317, 208] on button "Ping" at bounding box center [287, 214] width 66 height 32
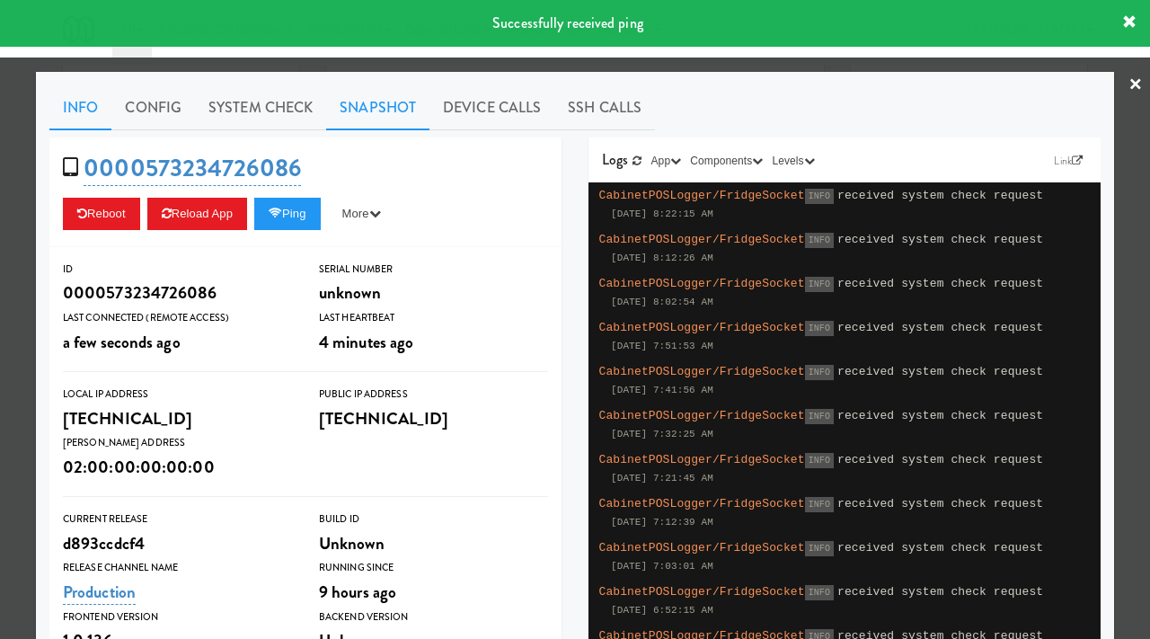
click at [369, 91] on link "Snapshot" at bounding box center [377, 107] width 103 height 45
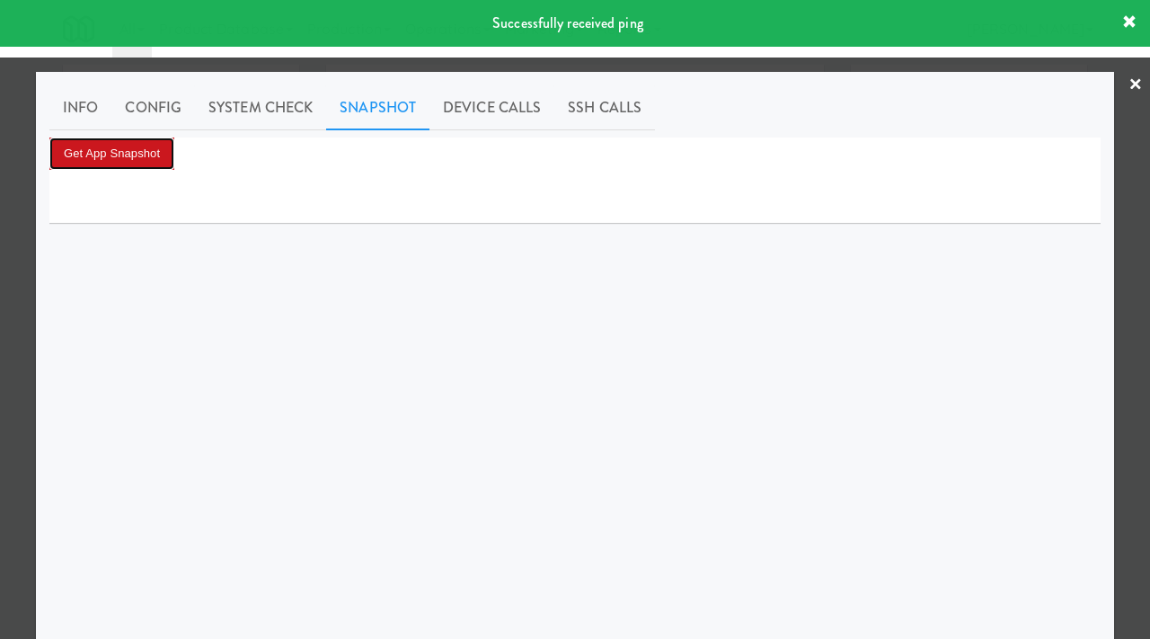
click at [151, 149] on button "Get App Snapshot" at bounding box center [111, 153] width 125 height 32
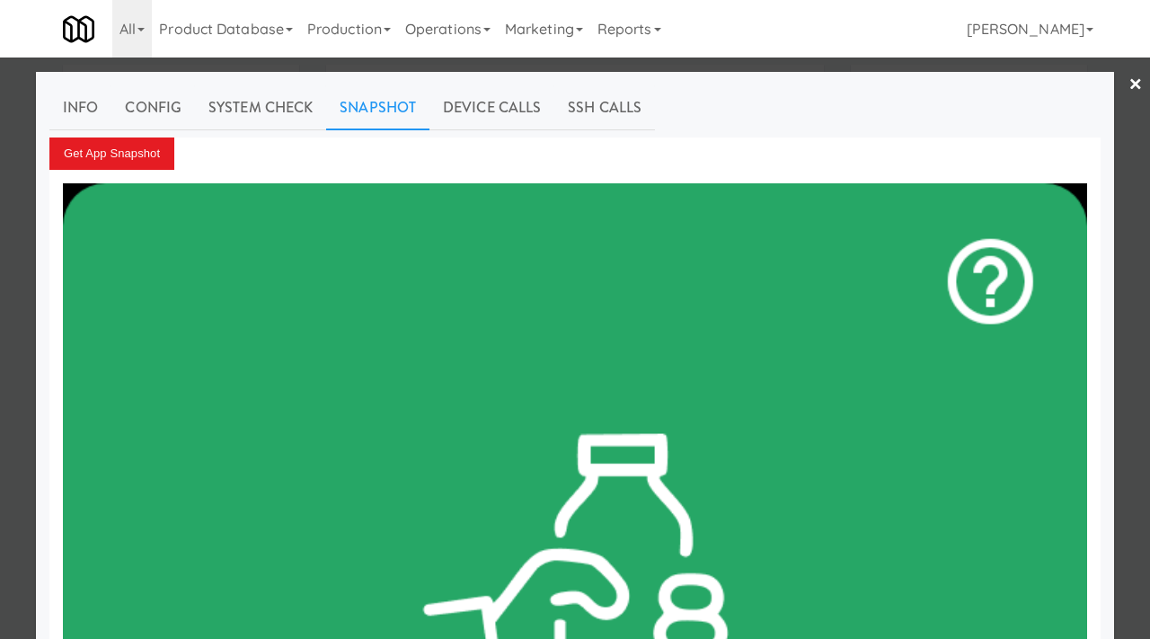
click at [0, 277] on div at bounding box center [575, 319] width 1150 height 639
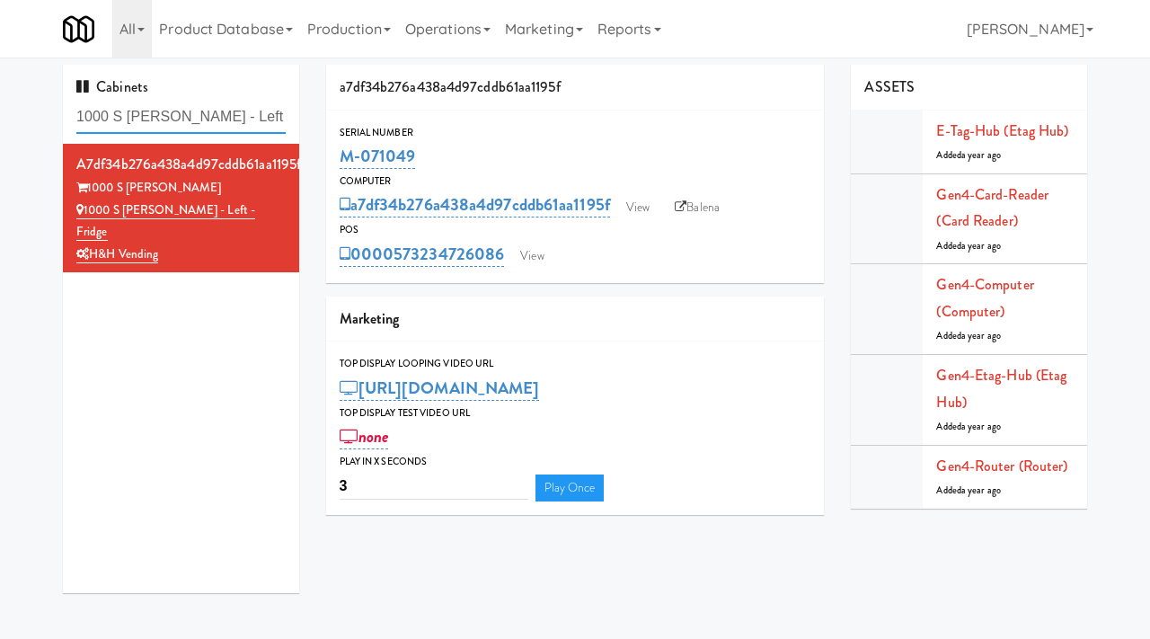
drag, startPoint x: 261, startPoint y: 122, endPoint x: 0, endPoint y: 108, distance: 261.8
click at [0, 108] on div "Cabinets 1000 S Clark - Left - Fridge a7df34b276a438a4d97cddb61aa1195f 1000 S C…" at bounding box center [575, 336] width 1150 height 542
paste input "Cold Storage Lofts / Cooler,"
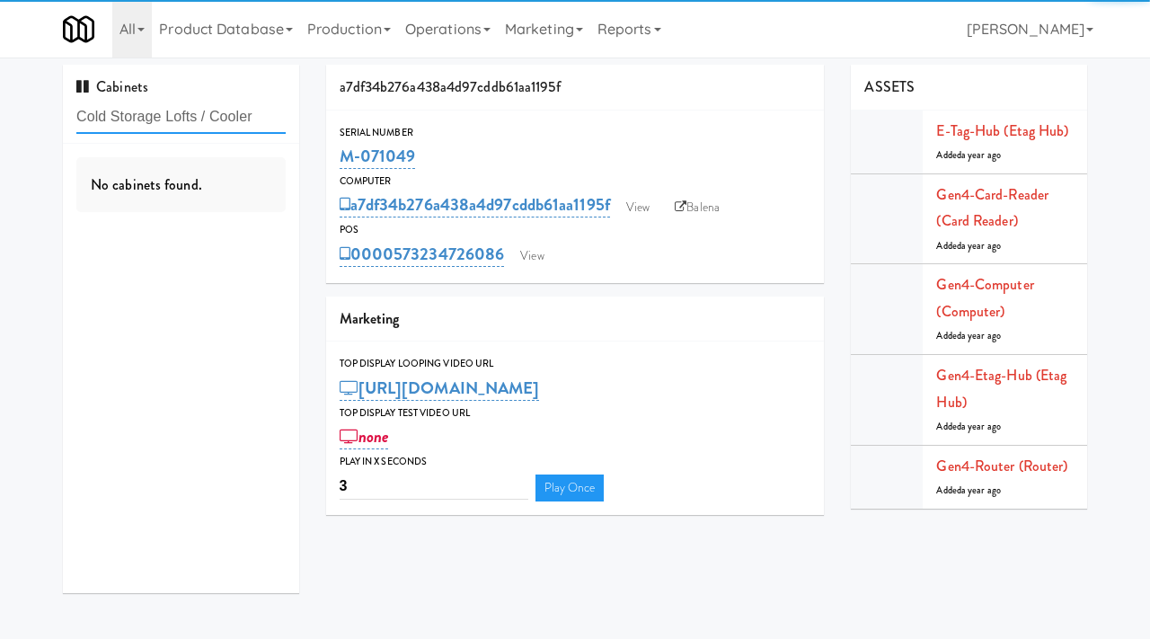
type input "Cold Storage Lofts / Cooler"
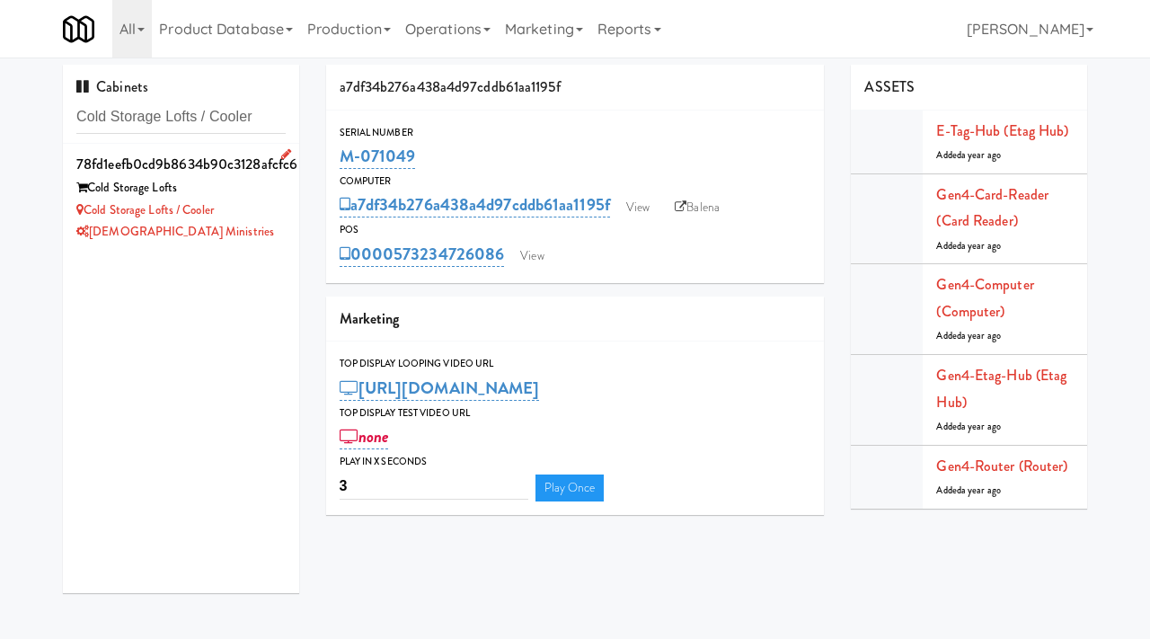
click at [231, 214] on div "Cold Storage Lofts / Cooler" at bounding box center [180, 210] width 209 height 22
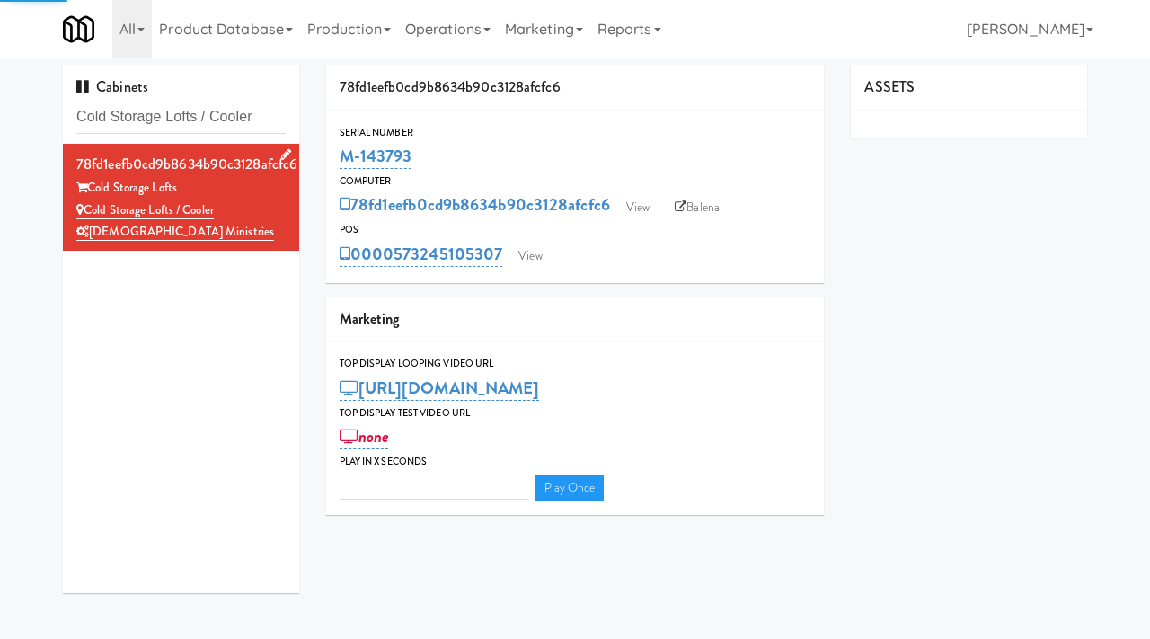
type input "3"
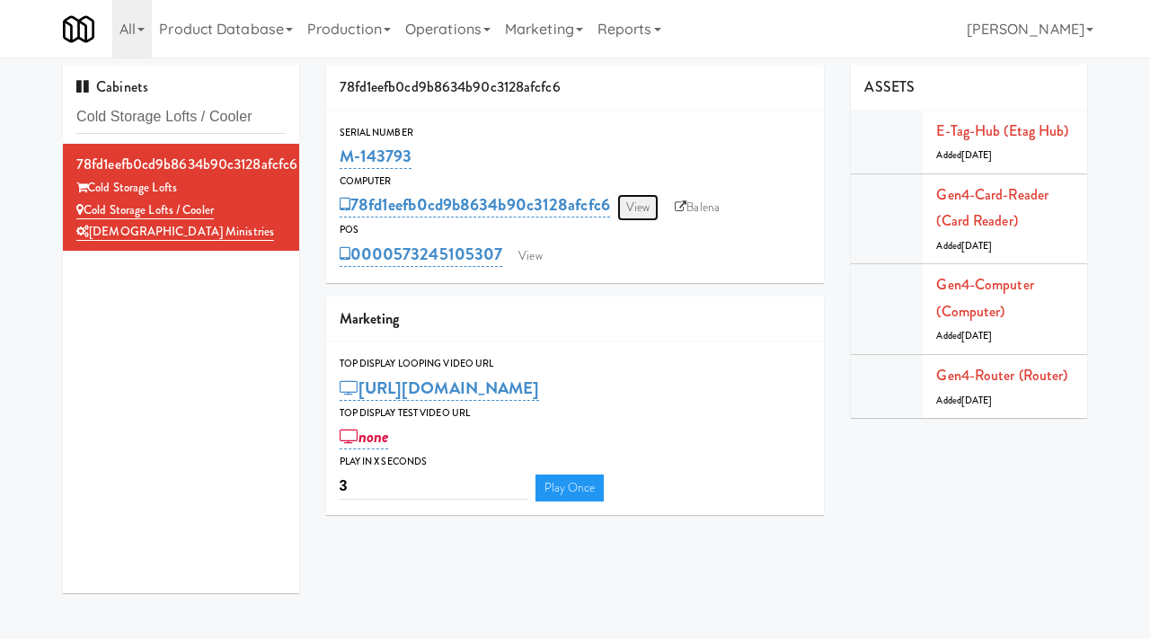
click at [640, 206] on link "View" at bounding box center [637, 207] width 41 height 27
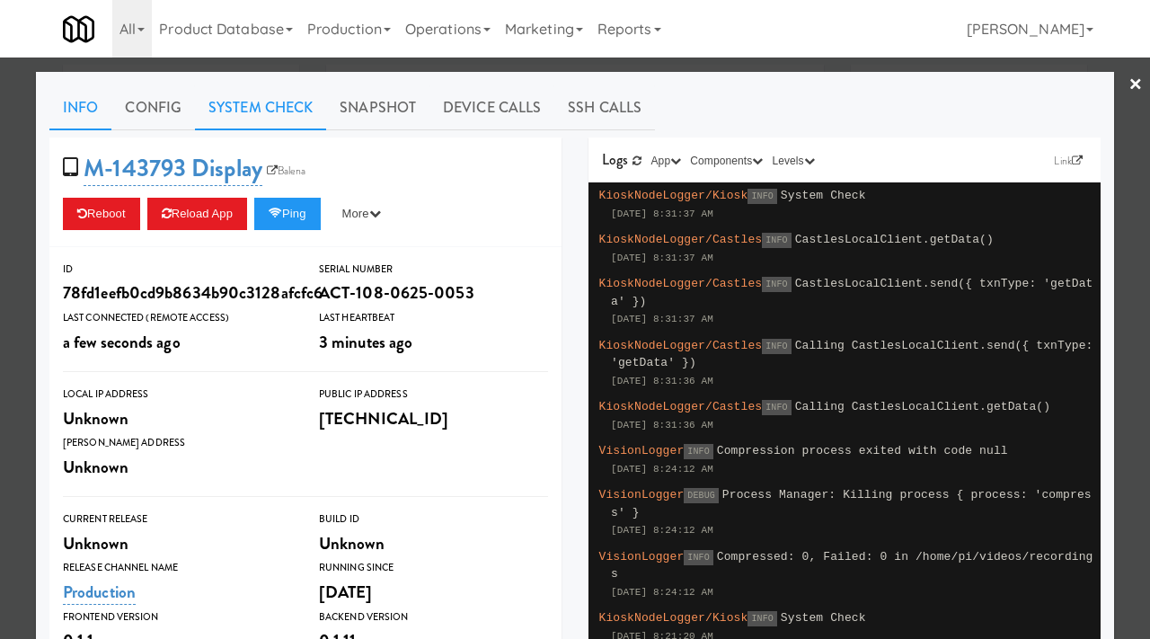
click at [267, 106] on link "System Check" at bounding box center [260, 107] width 131 height 45
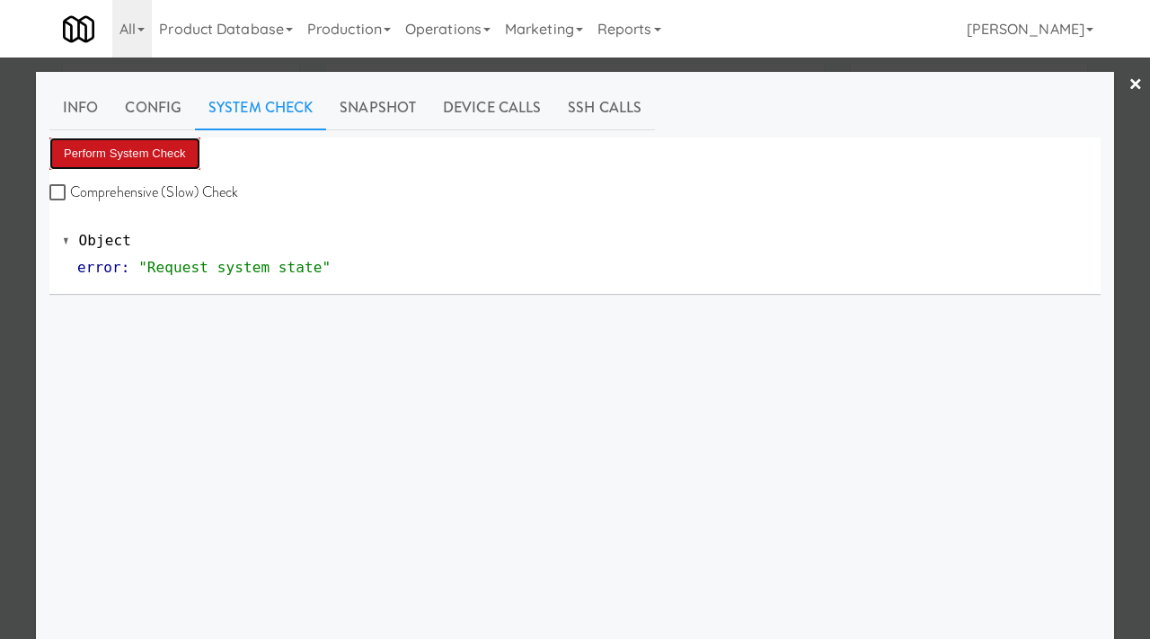
click at [134, 161] on button "Perform System Check" at bounding box center [124, 153] width 151 height 32
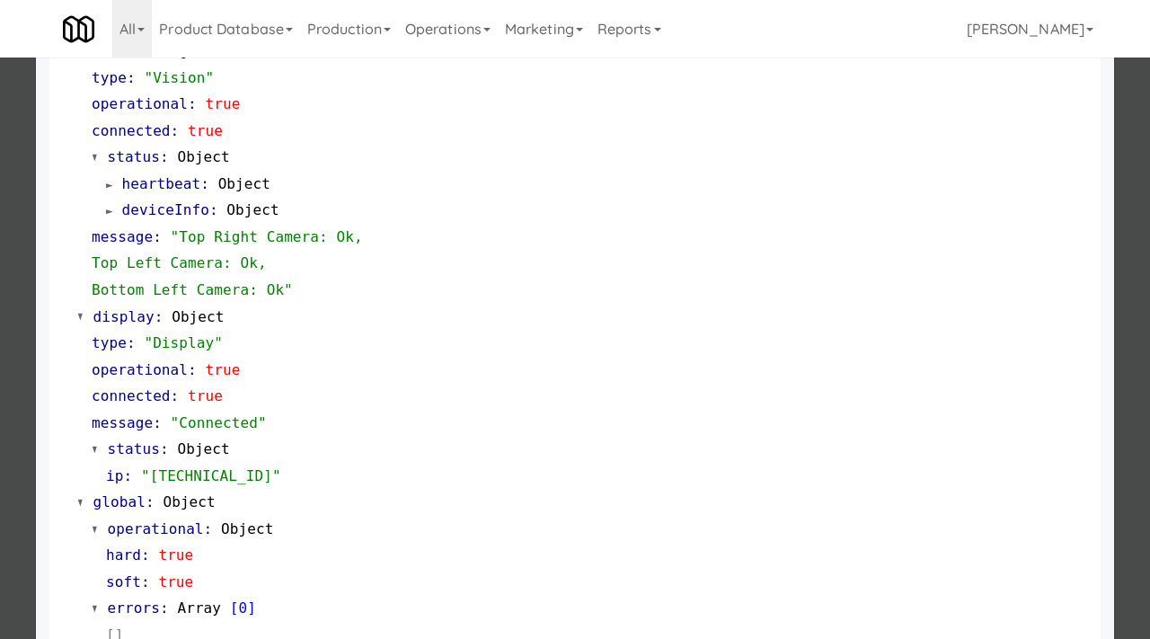
scroll to position [783, 0]
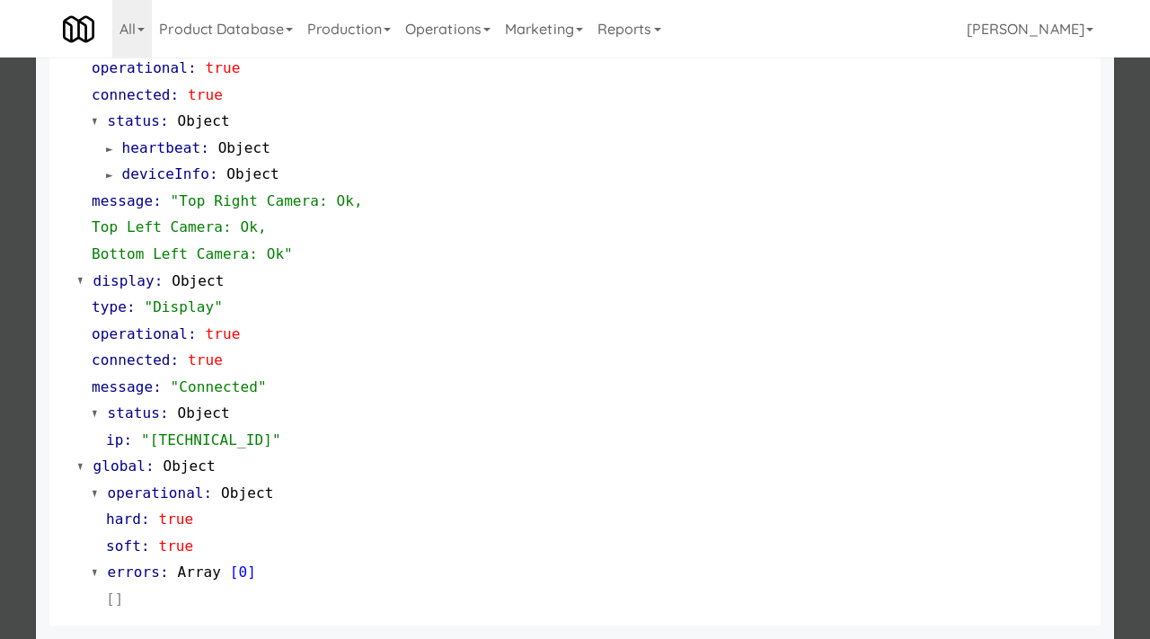
click at [0, 420] on div at bounding box center [575, 319] width 1150 height 639
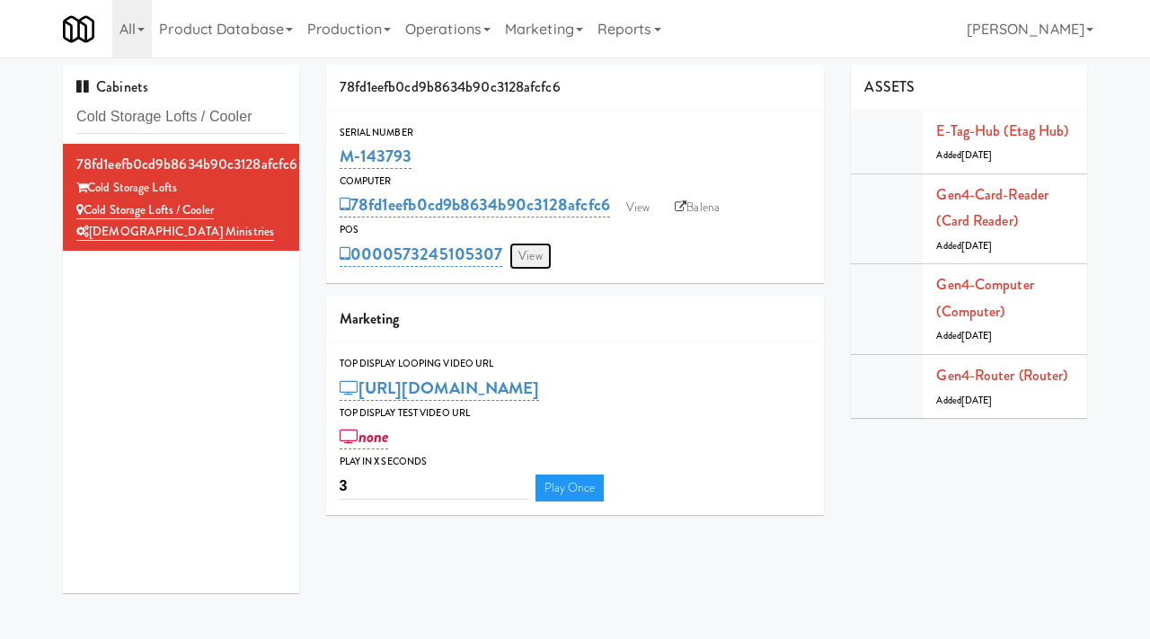
click at [534, 248] on link "View" at bounding box center [529, 256] width 41 height 27
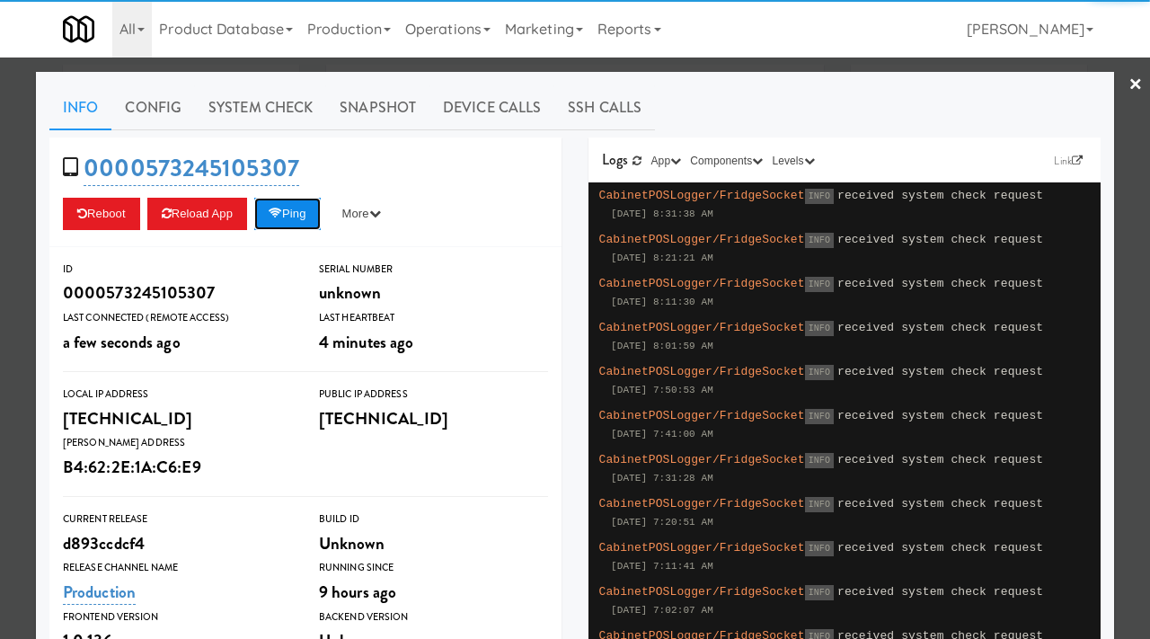
click at [298, 211] on button "Ping" at bounding box center [287, 214] width 66 height 32
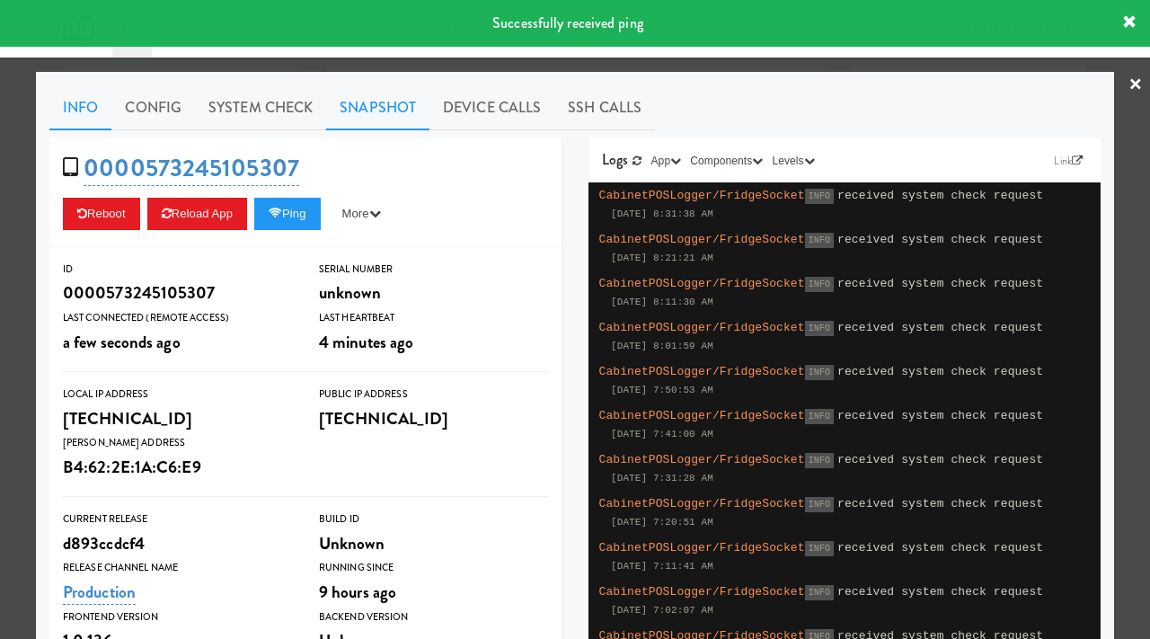
click at [358, 108] on link "Snapshot" at bounding box center [377, 107] width 103 height 45
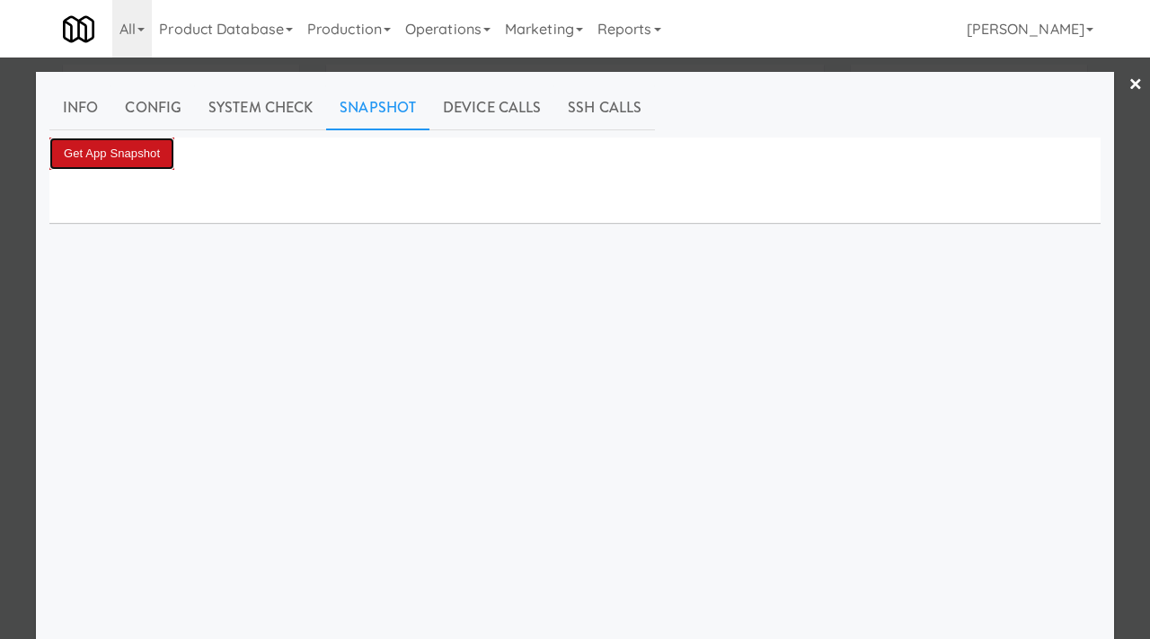
click at [153, 156] on button "Get App Snapshot" at bounding box center [111, 153] width 125 height 32
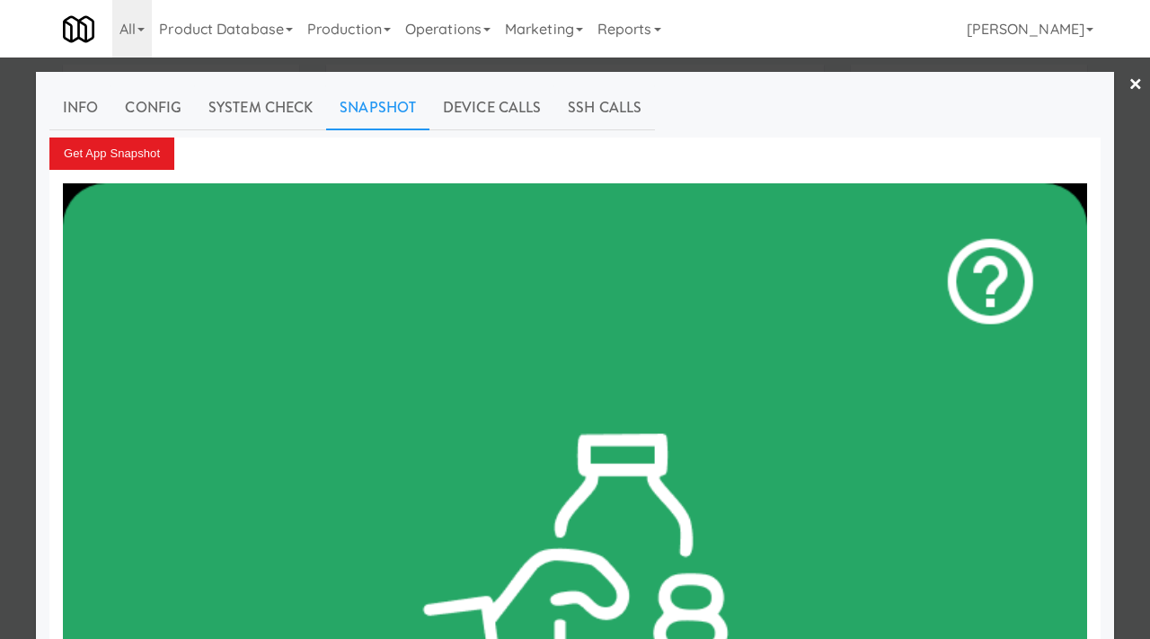
click at [10, 235] on div at bounding box center [575, 319] width 1150 height 639
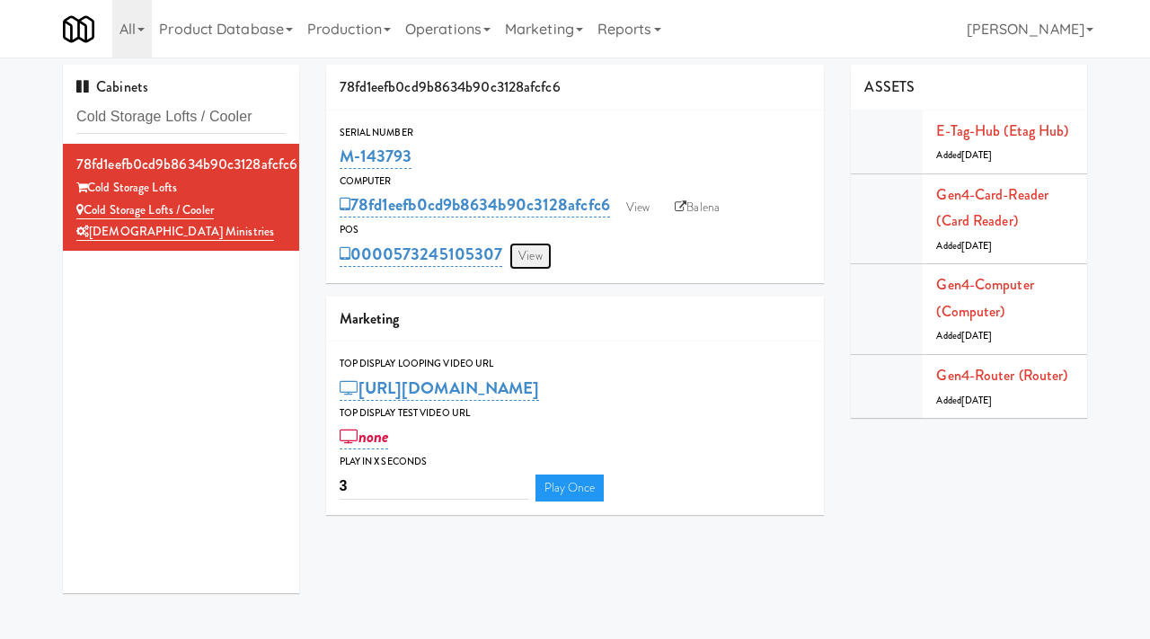
click at [541, 261] on link "View" at bounding box center [529, 256] width 41 height 27
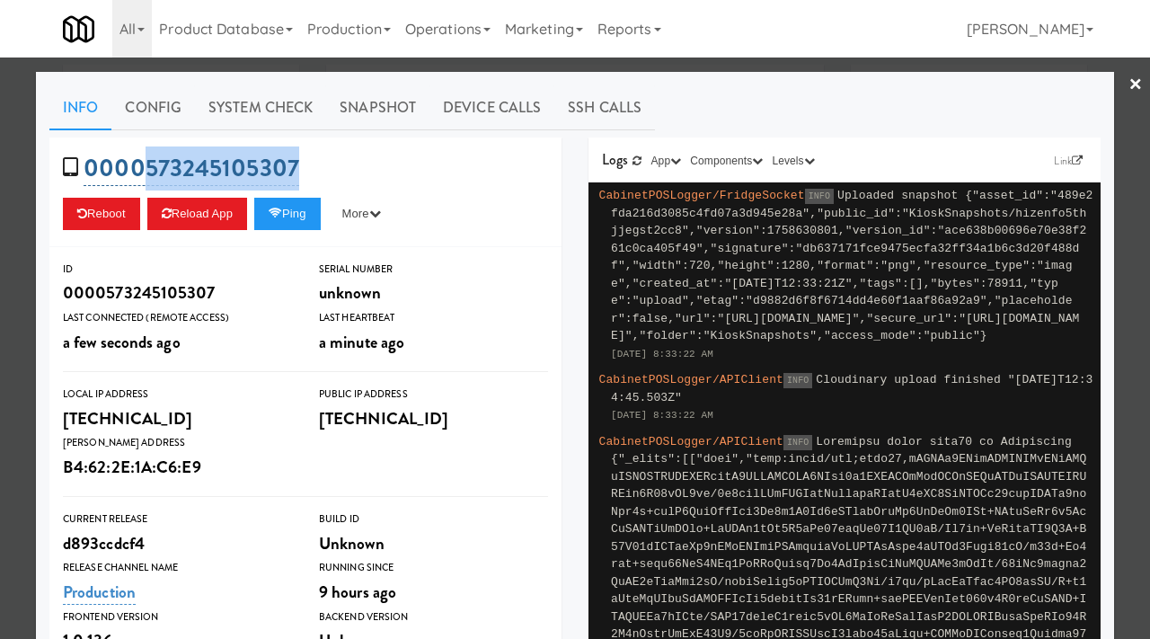
drag, startPoint x: 318, startPoint y: 170, endPoint x: 139, endPoint y: 164, distance: 178.9
click at [139, 164] on div "0000573245105307 Reboot Reload App Ping More Ping Server Restart Server Force R…" at bounding box center [305, 192] width 512 height 110
copy link "573245105307"
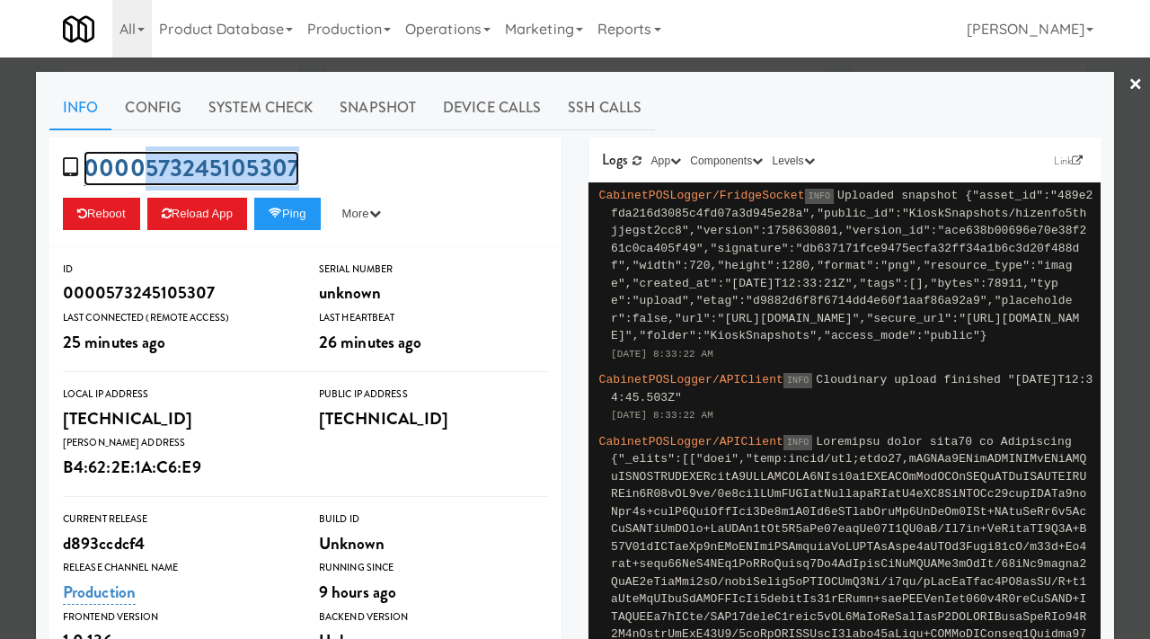
copy link "573245105307"
